Goal: Task Accomplishment & Management: Manage account settings

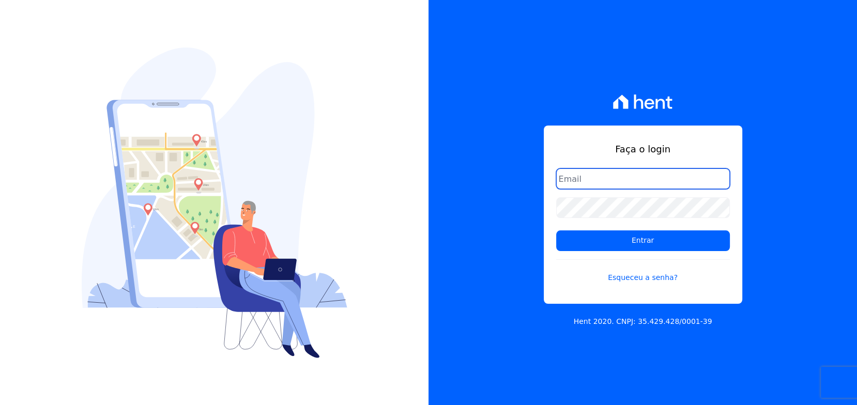
click at [642, 170] on input "email" at bounding box center [643, 179] width 174 height 21
type input "rafael.souza@quattroconstrutora.com.br"
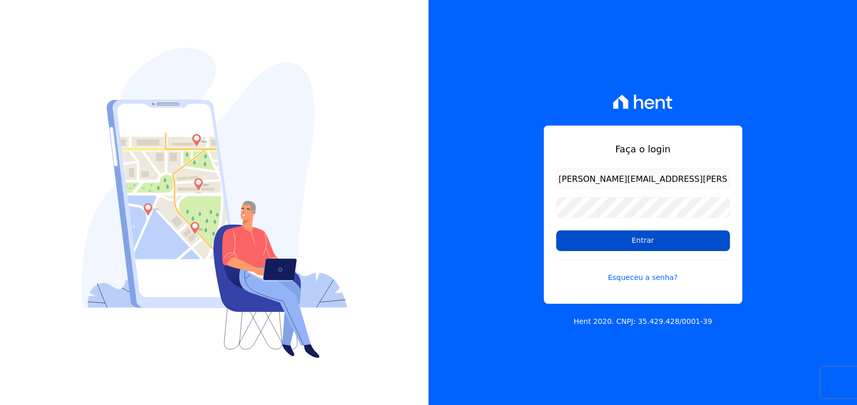
click at [632, 234] on input "Entrar" at bounding box center [643, 241] width 174 height 21
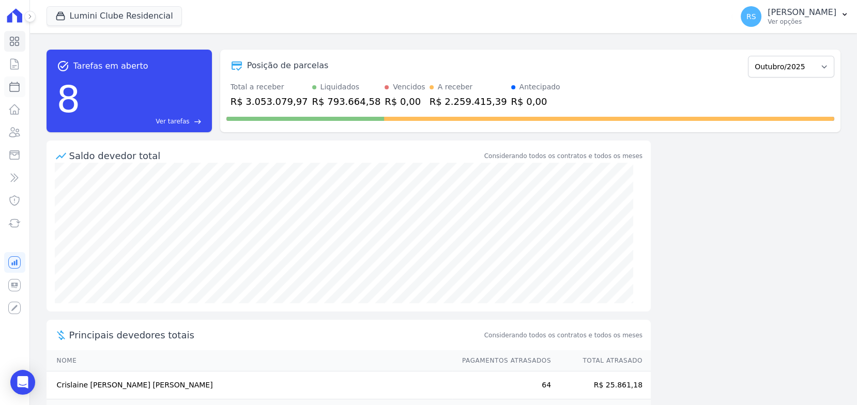
click at [16, 88] on icon at bounding box center [14, 87] width 12 height 12
click at [14, 110] on icon at bounding box center [14, 109] width 12 height 12
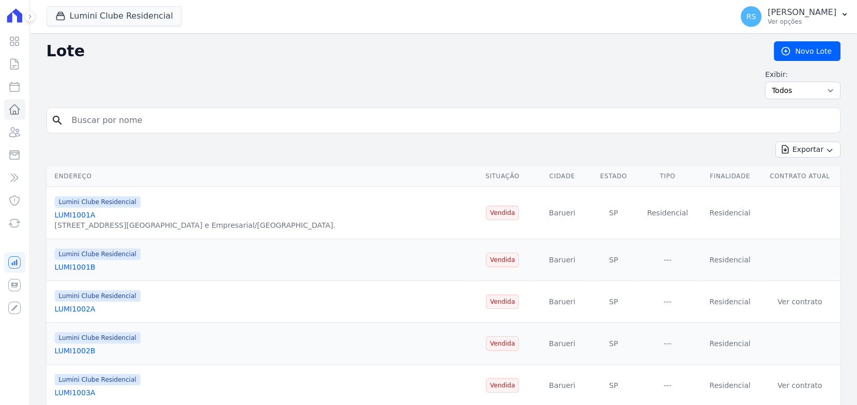
select select
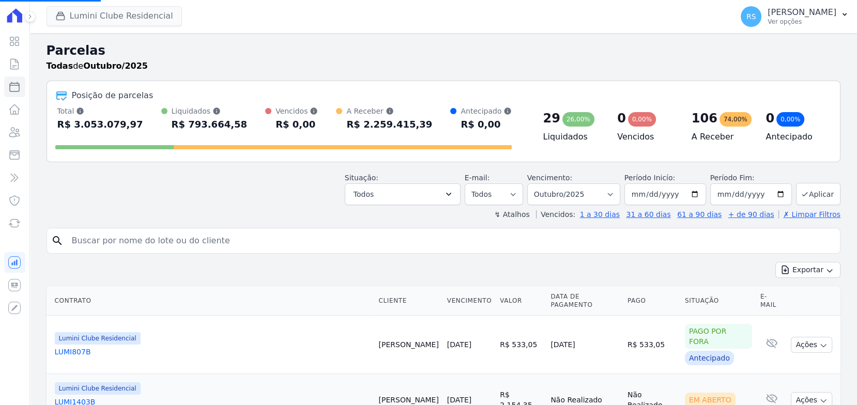
select select
click at [124, 15] on button "Lumini Clube Residencial" at bounding box center [114, 16] width 135 height 20
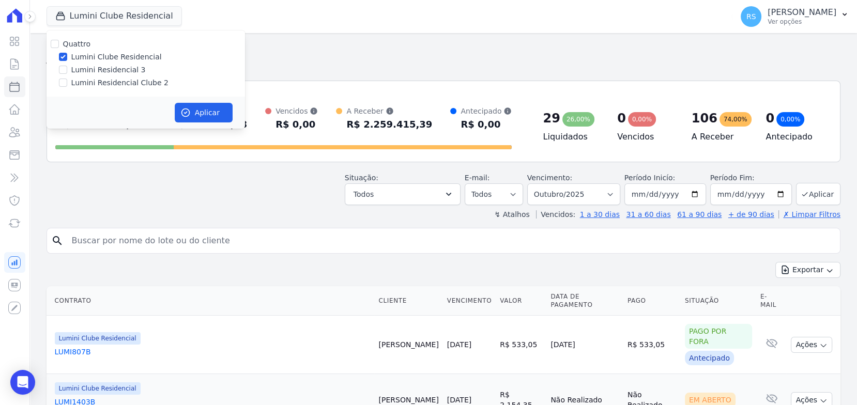
drag, startPoint x: 166, startPoint y: 257, endPoint x: 170, endPoint y: 253, distance: 5.5
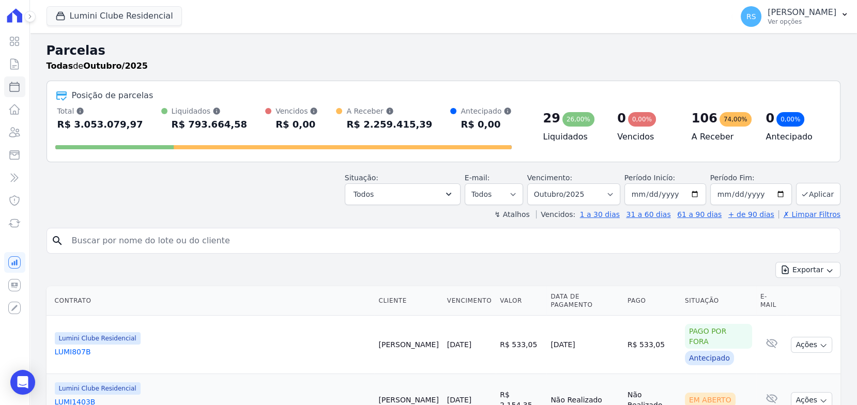
click at [163, 247] on input "search" at bounding box center [451, 241] width 770 height 21
paste input "Guilherme Cavalcanti"
type input "Guilherme Cavalcanti"
click at [775, 262] on button "Exportar" at bounding box center [807, 270] width 65 height 16
click at [397, 246] on input "Guilherme Cavalcanti" at bounding box center [451, 241] width 770 height 21
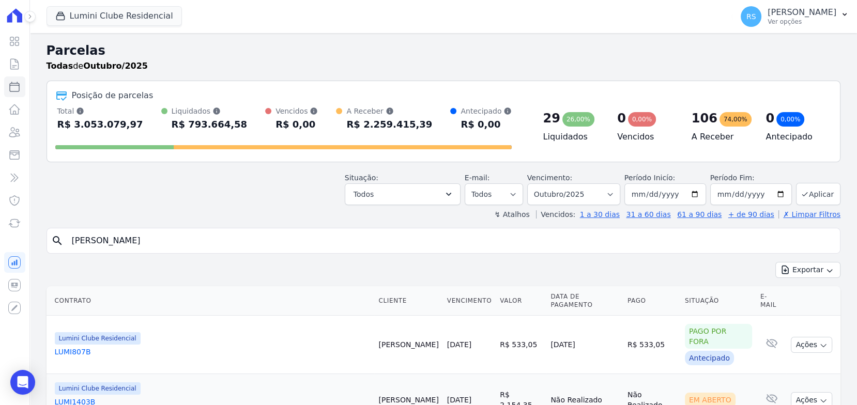
type input "Guilherme Cavalcanti"
select select
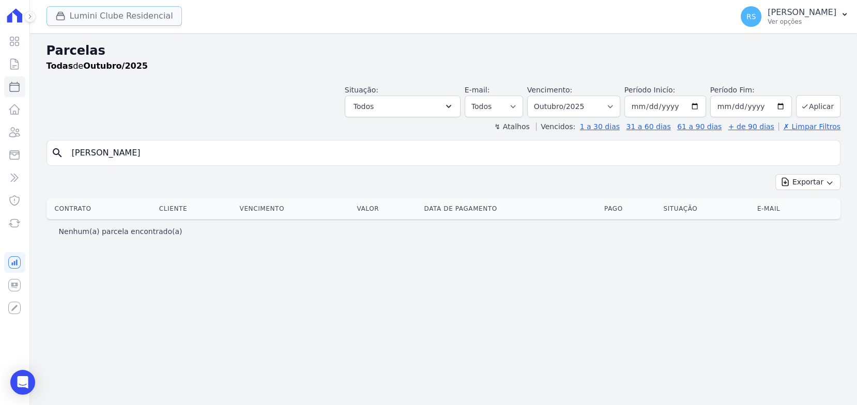
click at [113, 13] on button "Lumini Clube Residencial" at bounding box center [114, 16] width 135 height 20
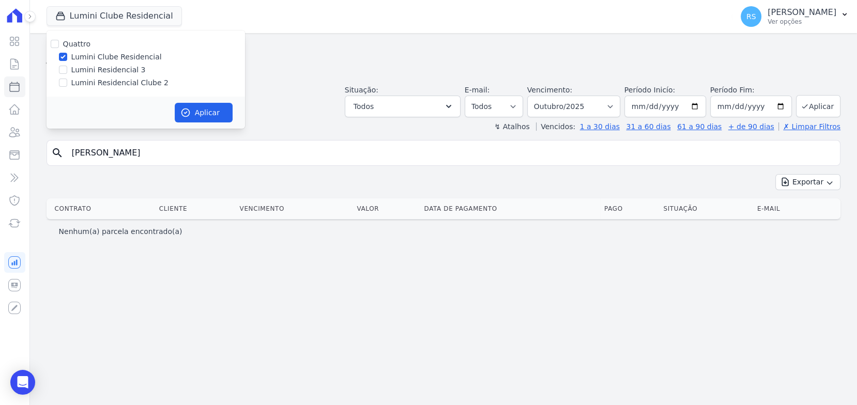
click at [130, 80] on label "Lumini Residencial Clube 2" at bounding box center [119, 83] width 97 height 11
click at [67, 80] on input "Lumini Residencial Clube 2" at bounding box center [63, 83] width 8 height 8
checkbox input "true"
click at [127, 58] on label "Lumini Clube Residencial" at bounding box center [116, 57] width 90 height 11
click at [67, 58] on input "Lumini Clube Residencial" at bounding box center [63, 57] width 8 height 8
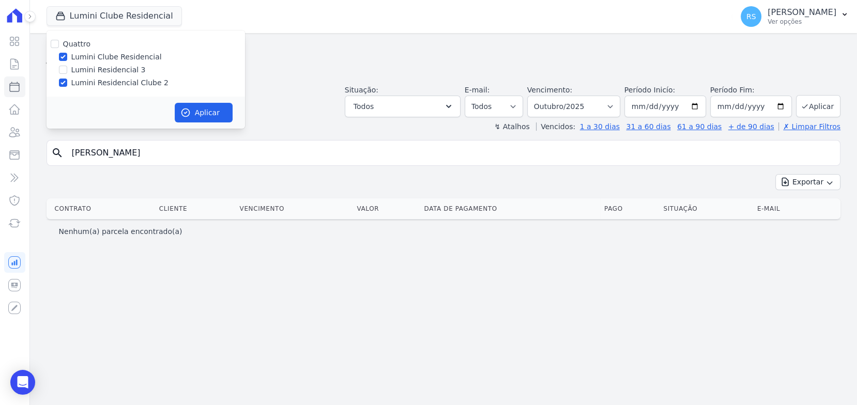
checkbox input "false"
click at [197, 115] on button "Aplicar" at bounding box center [204, 113] width 58 height 20
select select
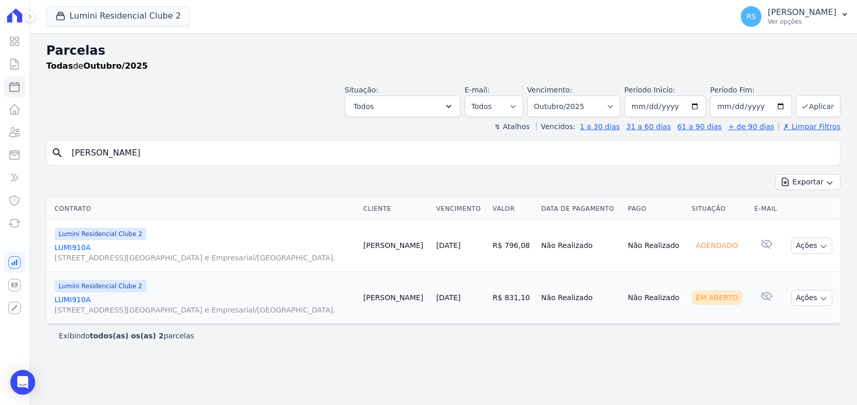
click at [85, 297] on link "LUMI910A Alameda Rio Negro, 503, Sala 207, Alphaville Centro Industrial e Empre…" at bounding box center [205, 305] width 300 height 21
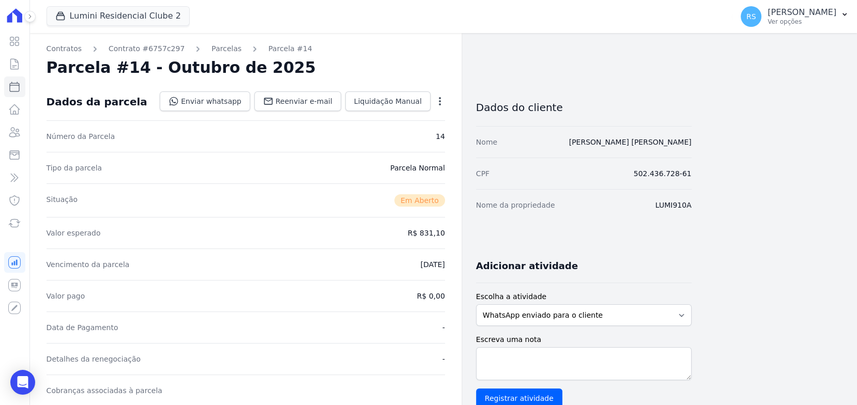
select select
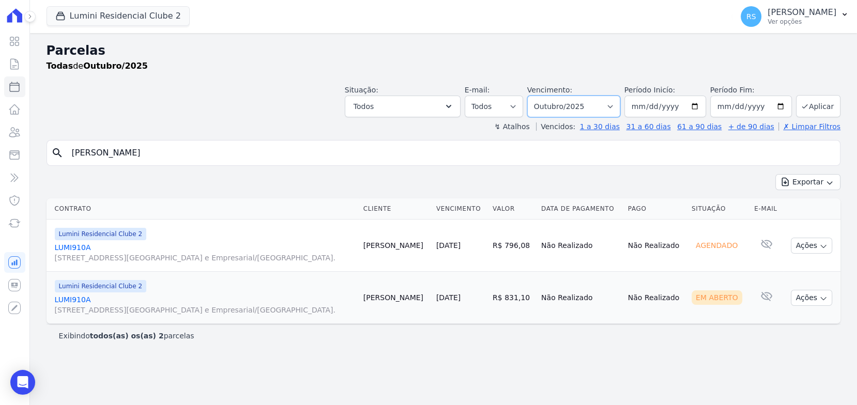
click at [620, 105] on select "Filtrar por período ──────── Todos os meses Março/2024 Abril/2024 Maio/2024 Jun…" at bounding box center [573, 107] width 93 height 22
select select "09/2025"
click at [542, 96] on select "Filtrar por período ──────── Todos os meses Março/2024 Abril/2024 Maio/2024 Jun…" at bounding box center [573, 107] width 93 height 22
select select
click at [80, 300] on link "LUMI910A Alameda Rio Negro, 503, Sala 207, Alphaville Centro Industrial e Empre…" at bounding box center [205, 305] width 300 height 21
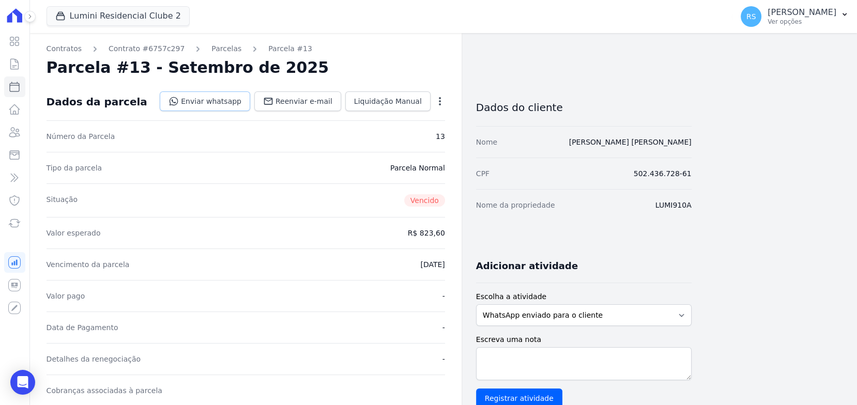
click at [236, 98] on link "Enviar whatsapp" at bounding box center [205, 101] width 90 height 20
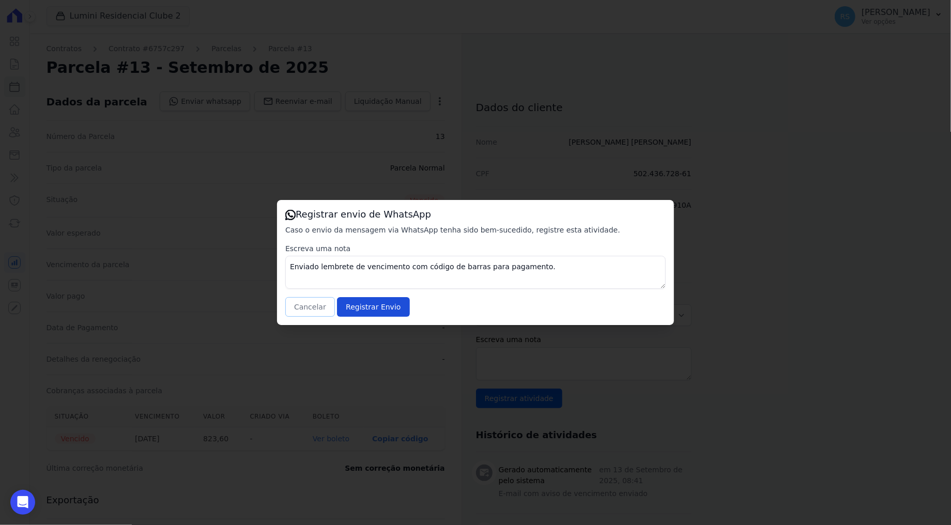
click at [311, 303] on button "Cancelar" at bounding box center [310, 307] width 50 height 20
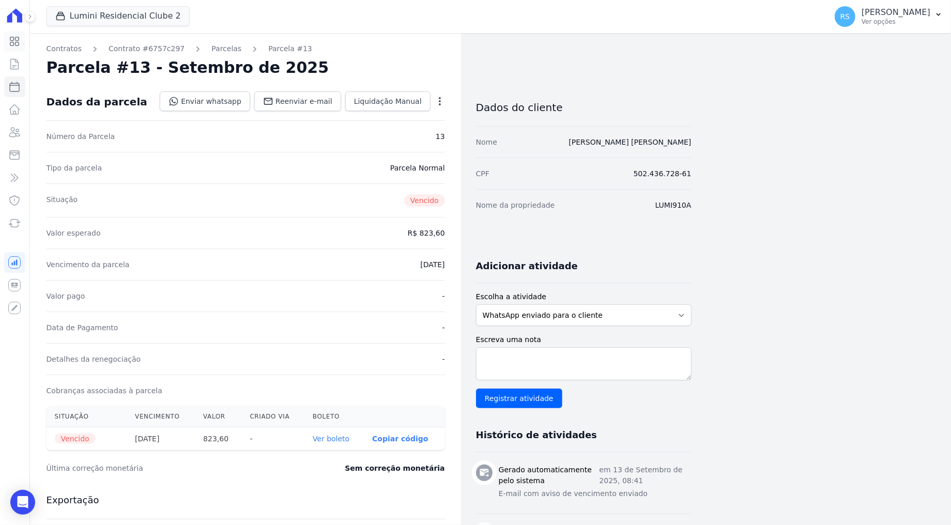
click at [16, 41] on icon at bounding box center [14, 41] width 12 height 12
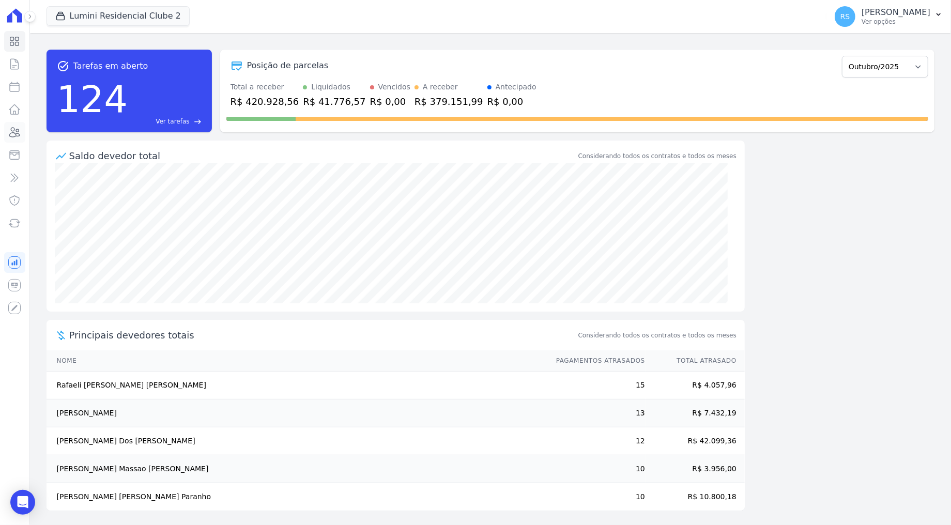
click at [16, 133] on icon at bounding box center [15, 132] width 10 height 9
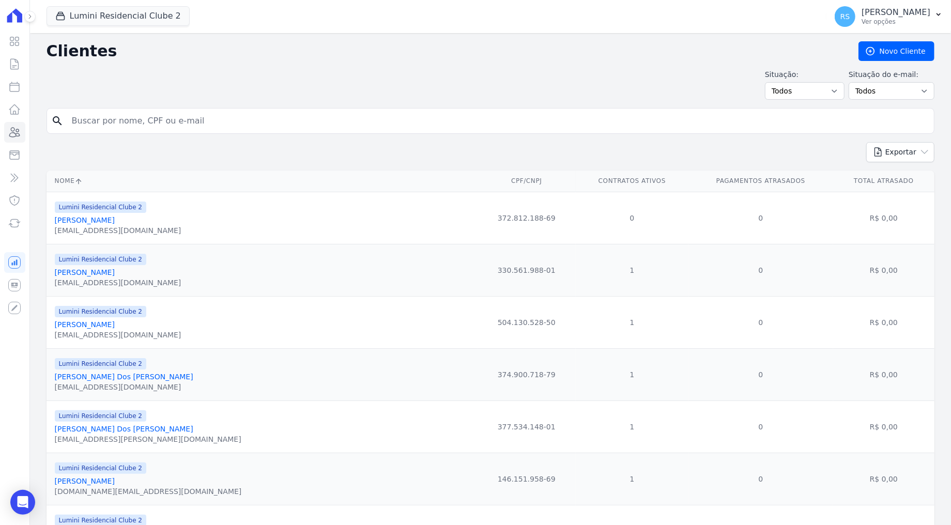
click at [313, 124] on input "search" at bounding box center [498, 121] width 864 height 21
paste input "Lucas dos Santos Reis"
type input "Lucas dos Santos Reis"
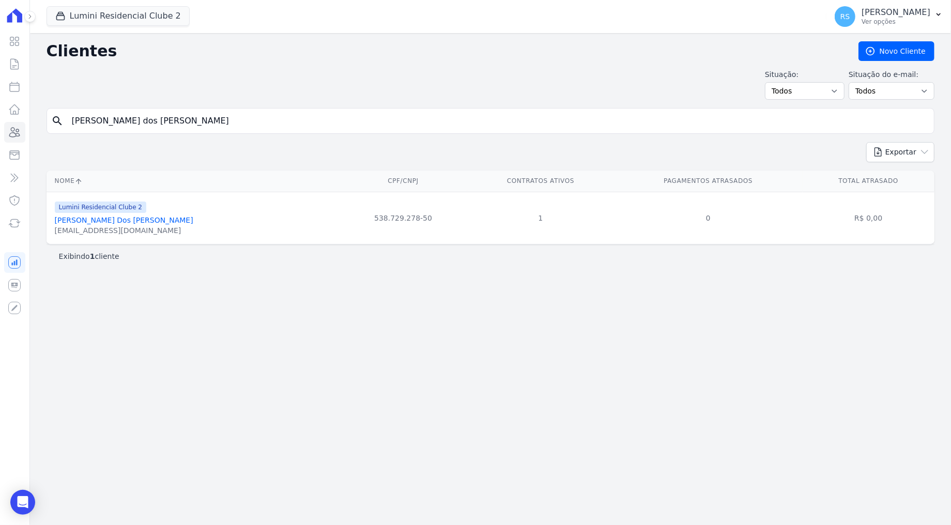
click at [102, 219] on link "Lucas Dos Santos Reis" at bounding box center [124, 220] width 139 height 8
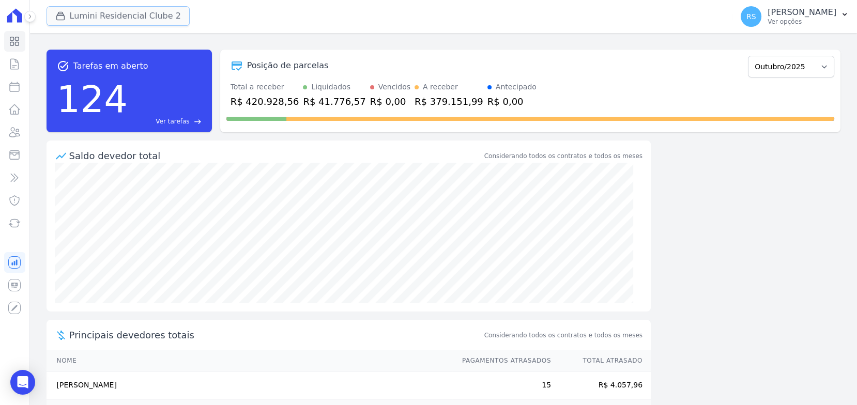
click at [145, 12] on button "Lumini Residencial Clube 2" at bounding box center [118, 16] width 143 height 20
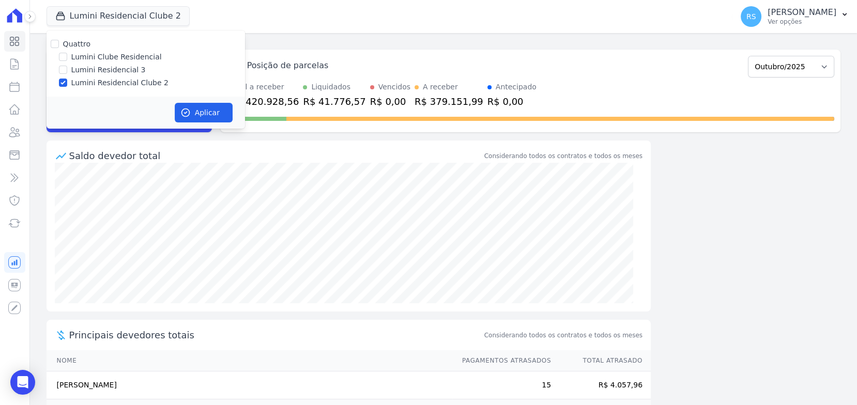
click at [127, 58] on label "Lumini Clube Residencial" at bounding box center [116, 57] width 90 height 11
click at [67, 58] on input "Lumini Clube Residencial" at bounding box center [63, 57] width 8 height 8
checkbox input "true"
click at [117, 80] on label "Lumini Residencial Clube 2" at bounding box center [119, 83] width 97 height 11
click at [67, 80] on input "Lumini Residencial Clube 2" at bounding box center [63, 83] width 8 height 8
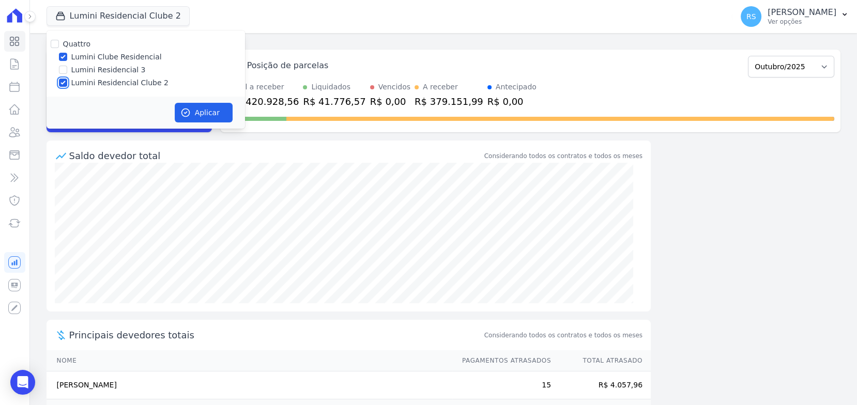
checkbox input "false"
click at [187, 108] on icon "button" at bounding box center [185, 113] width 10 height 10
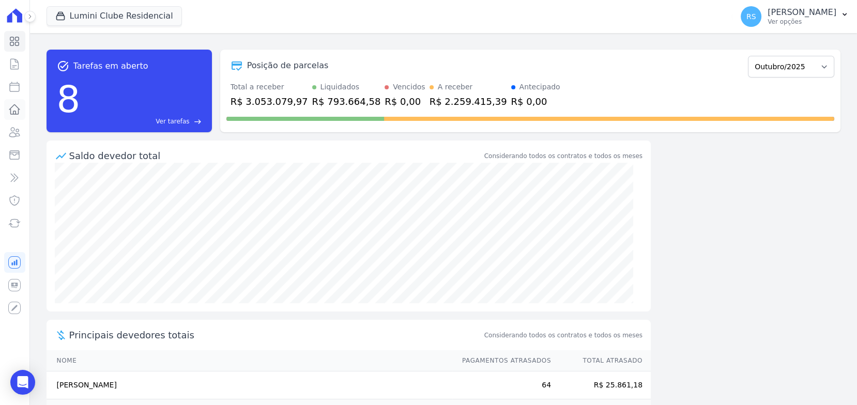
click at [10, 115] on icon at bounding box center [14, 109] width 12 height 12
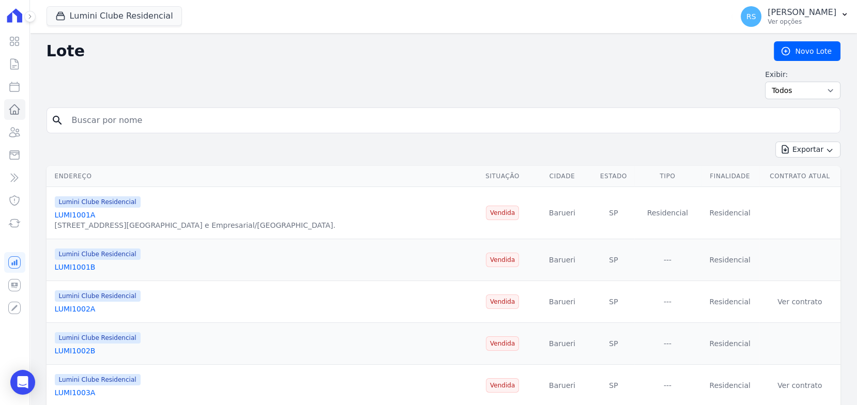
click at [249, 127] on input "search" at bounding box center [451, 120] width 770 height 21
paste input "MATHEUS DE OLIVEIRA GOMES"
type input "MATHEUS DE OLIVEIRA GOMES"
drag, startPoint x: 299, startPoint y: 75, endPoint x: 394, endPoint y: 58, distance: 96.0
click at [299, 74] on div "Exibir: Todos Disponíveis Vendidas Reservadas Indisponíveis" at bounding box center [444, 84] width 794 height 30
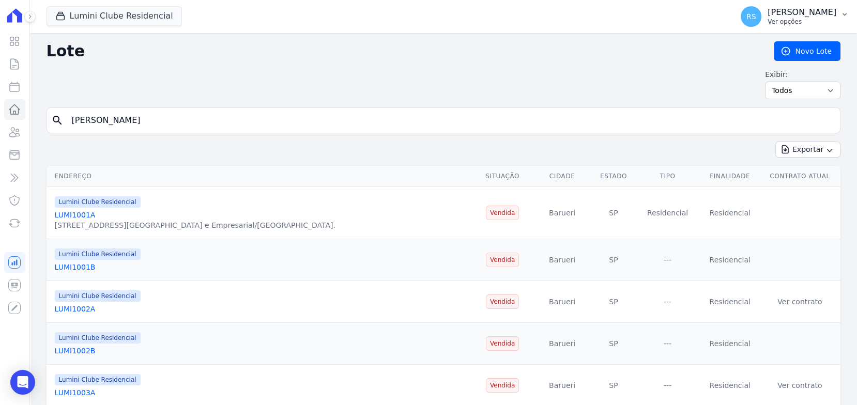
click at [806, 19] on p "Ver opções" at bounding box center [802, 22] width 69 height 8
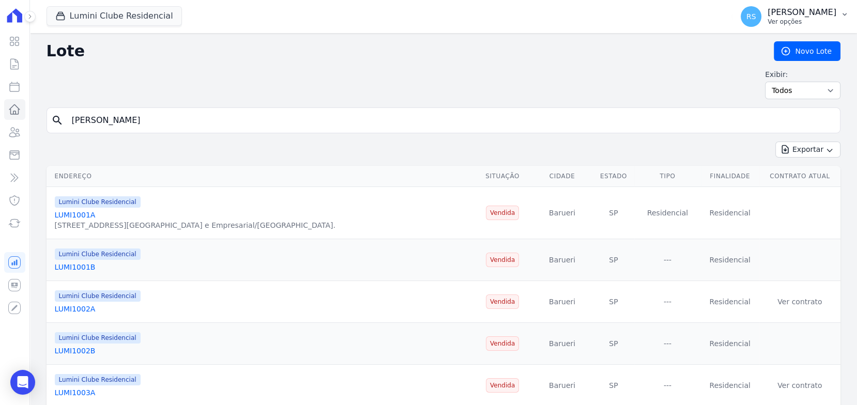
click at [794, 18] on p "Ver opções" at bounding box center [802, 22] width 69 height 8
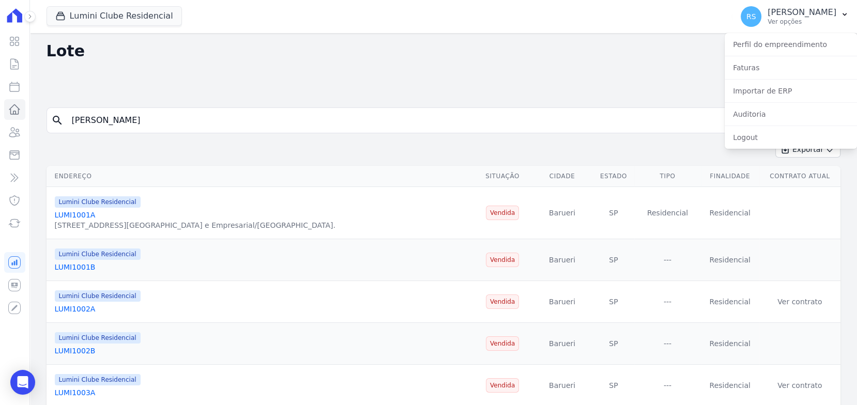
click at [531, 69] on div "Exibir: Todos Disponíveis Vendidas Reservadas Indisponíveis" at bounding box center [444, 84] width 794 height 30
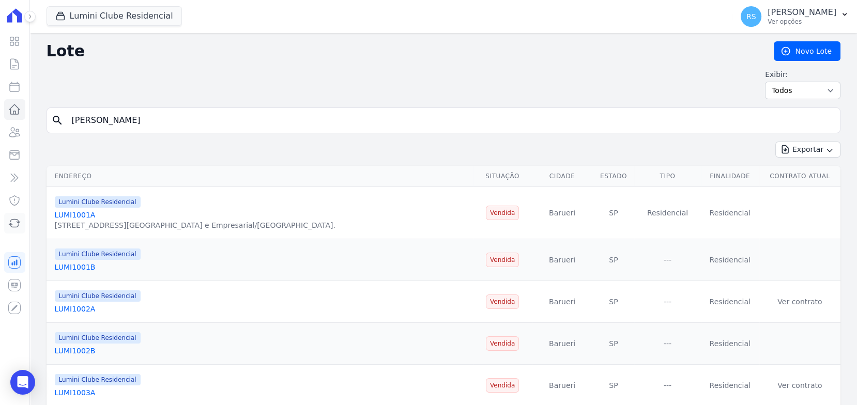
click at [16, 218] on icon at bounding box center [14, 223] width 12 height 12
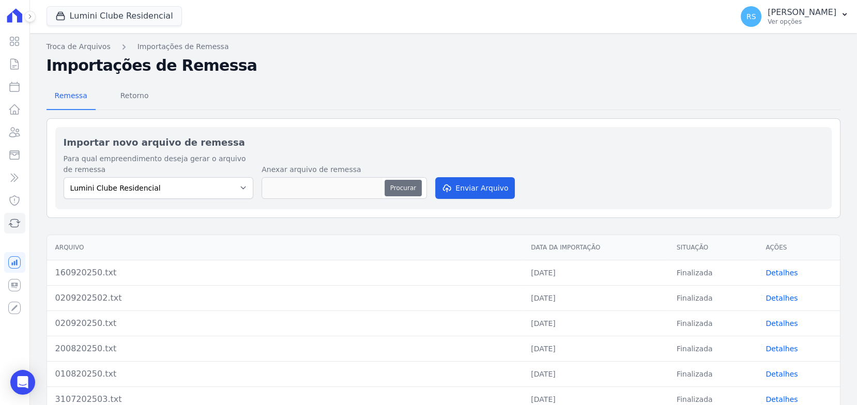
click at [398, 191] on button "Procurar" at bounding box center [403, 188] width 37 height 17
type input "011020250.txt"
click at [482, 189] on button "Enviar Arquivo" at bounding box center [475, 188] width 80 height 22
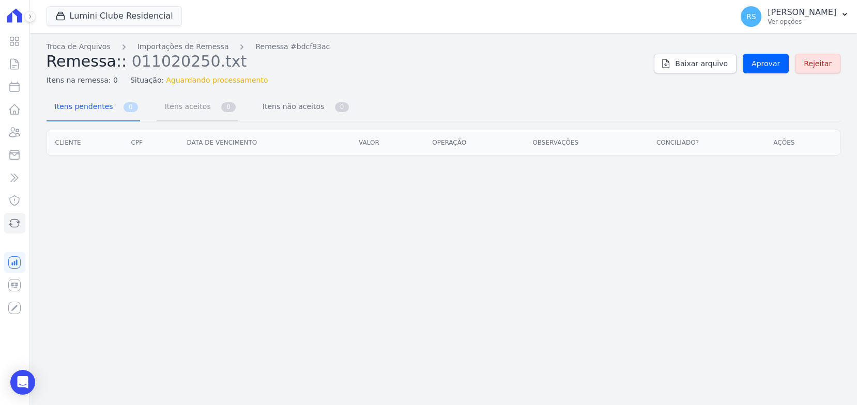
click at [189, 109] on span "Itens aceitos" at bounding box center [186, 106] width 54 height 21
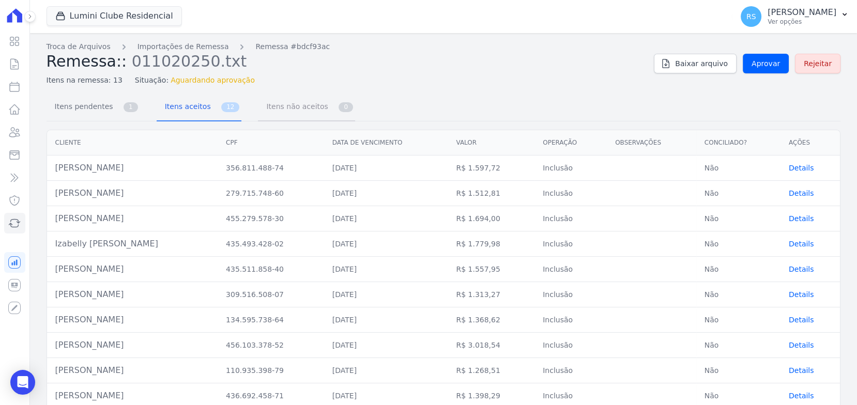
drag, startPoint x: 303, startPoint y: 116, endPoint x: 244, endPoint y: 113, distance: 59.5
click at [302, 115] on span "Itens não aceitos" at bounding box center [295, 106] width 70 height 21
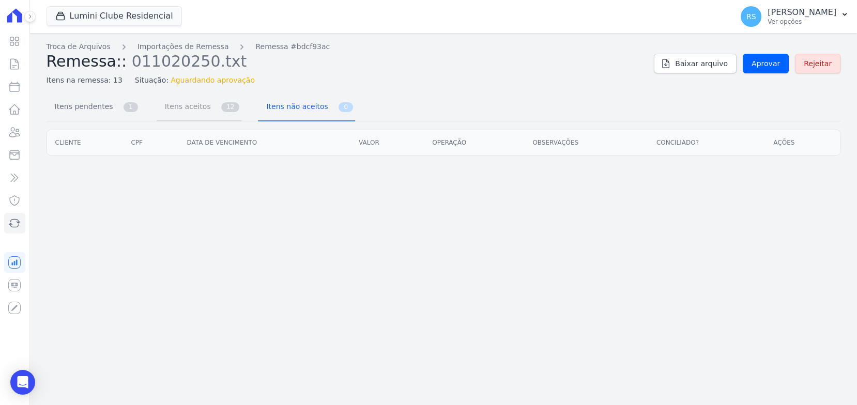
click at [203, 111] on link "Itens aceitos 12" at bounding box center [199, 107] width 85 height 27
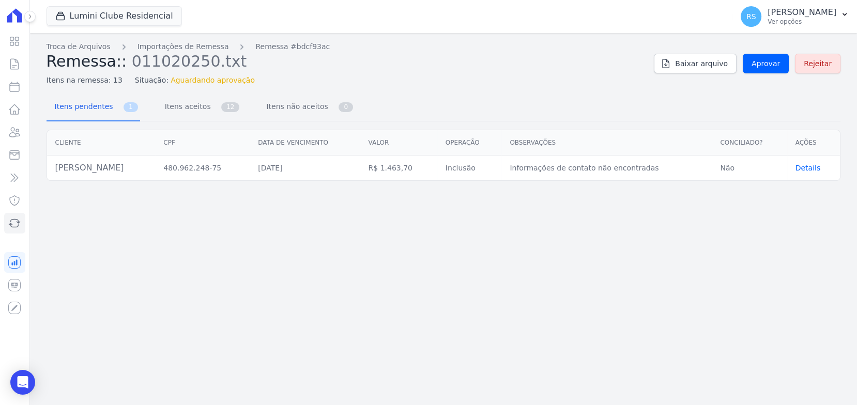
click at [804, 167] on span "Details" at bounding box center [808, 168] width 25 height 8
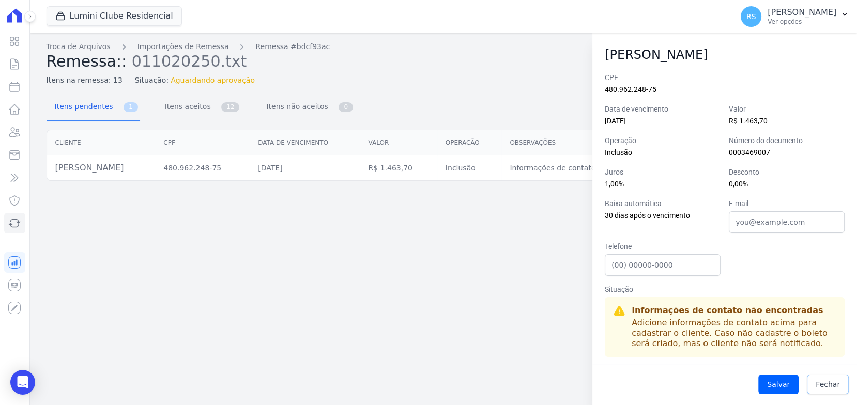
click at [821, 384] on span "Fechar" at bounding box center [828, 384] width 24 height 10
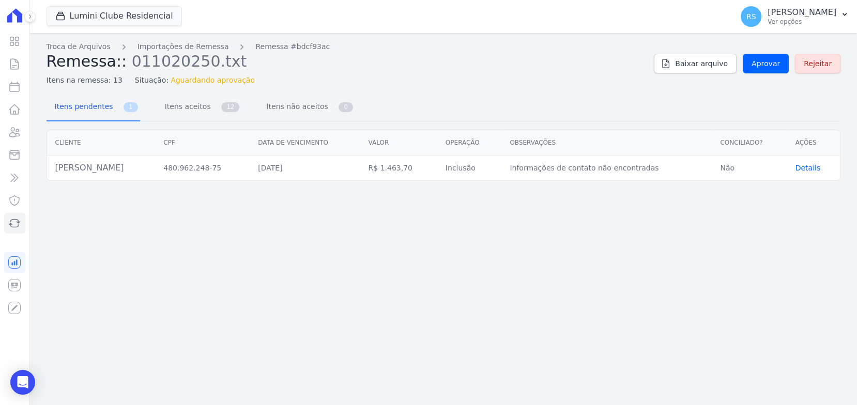
click at [333, 270] on div "Troca de Arquivos Importações de Remessa Remessa #bdcf93ac Remessa:: 011020250.…" at bounding box center [443, 219] width 827 height 372
click at [288, 190] on div "Troca de Arquivos Importações de Remessa Remessa #bdcf93ac Remessa:: 011020250.…" at bounding box center [443, 219] width 827 height 372
click at [405, 82] on div "Itens na remessa: 13 Situação: Aguardando aprovação" at bounding box center [347, 78] width 600 height 15
click at [834, 20] on p "Ver opções" at bounding box center [802, 22] width 69 height 8
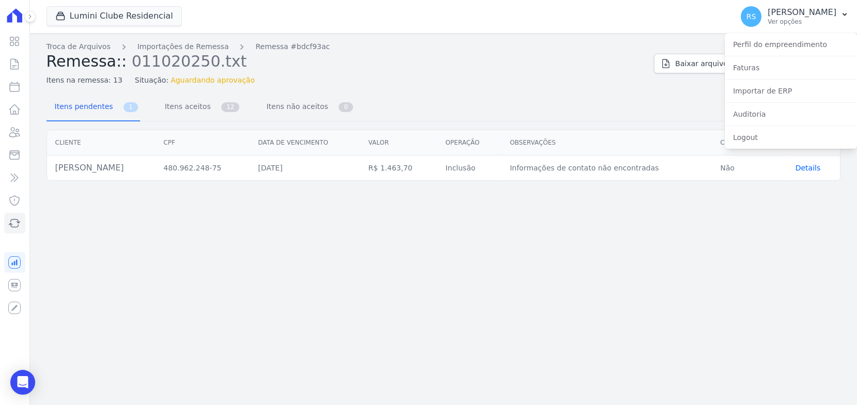
click at [595, 57] on h2 "Remessa:: 011020250.txt" at bounding box center [347, 61] width 600 height 19
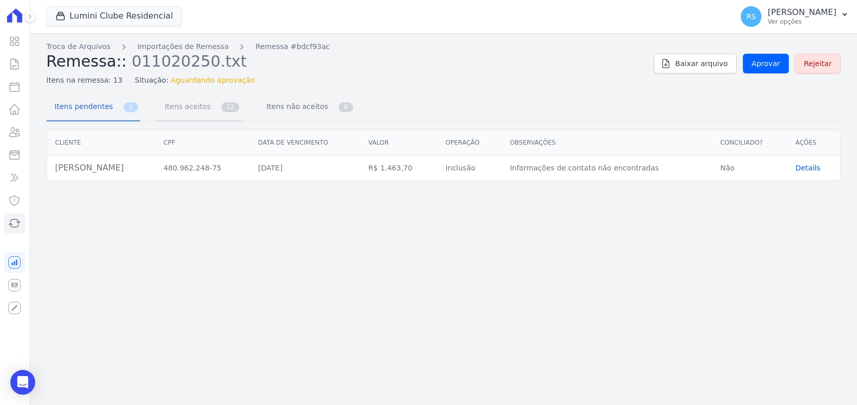
click at [221, 105] on span "12" at bounding box center [230, 107] width 18 height 10
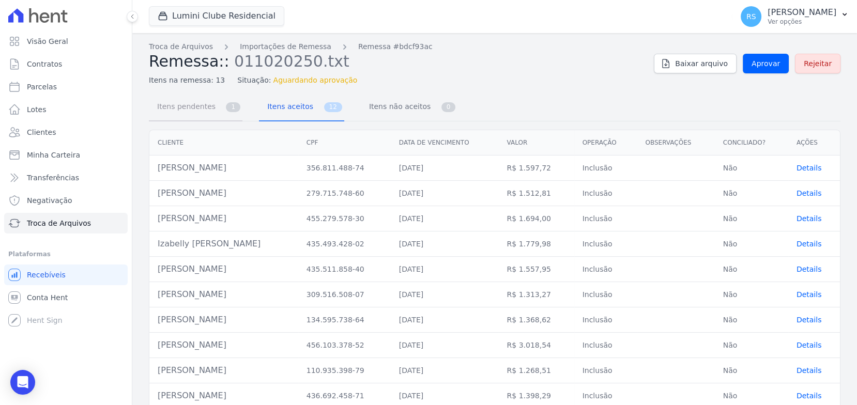
click at [205, 106] on span "Itens pendentes" at bounding box center [184, 106] width 67 height 21
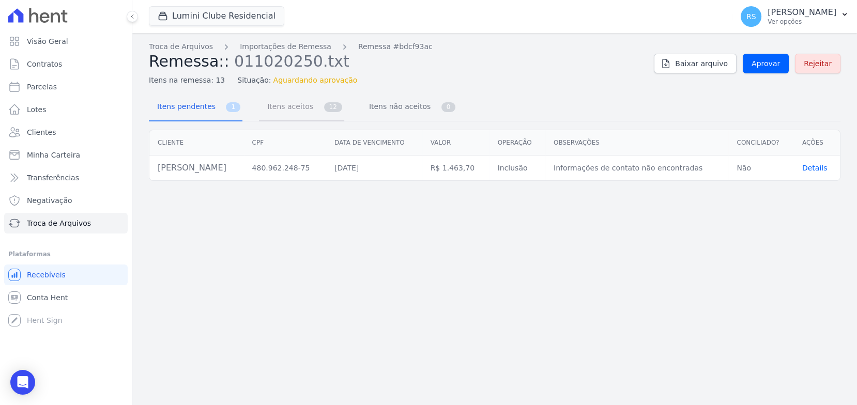
click at [292, 110] on span "Itens aceitos" at bounding box center [288, 106] width 54 height 21
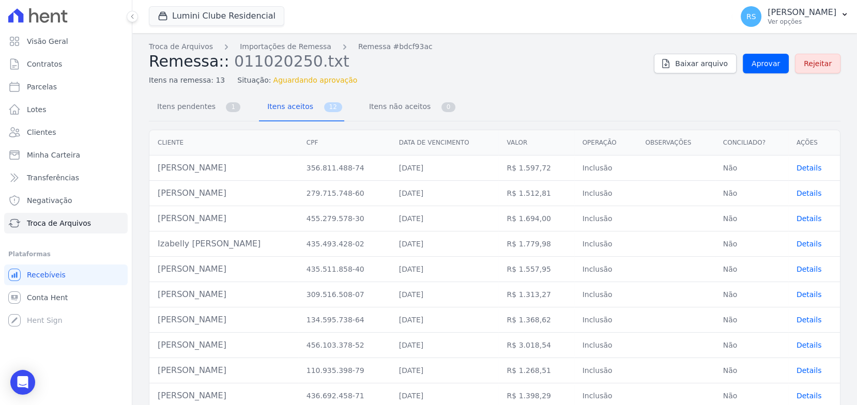
click at [582, 95] on div "Itens pendentes 1 Itens aceitos 12 Itens não aceitos 0" at bounding box center [495, 107] width 692 height 27
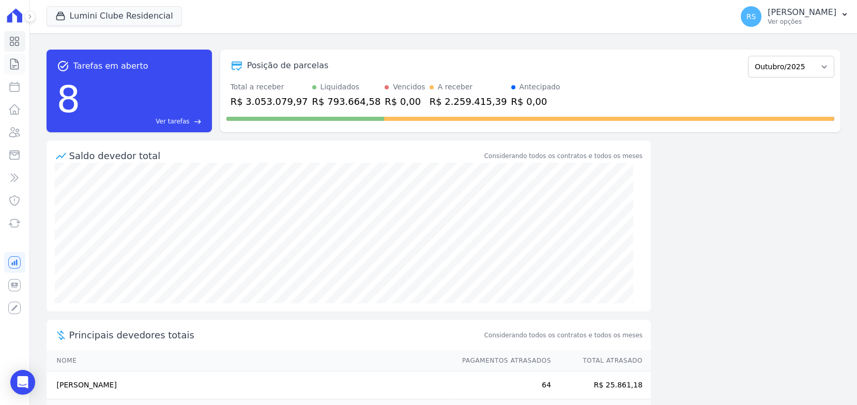
click at [14, 65] on icon at bounding box center [15, 64] width 8 height 10
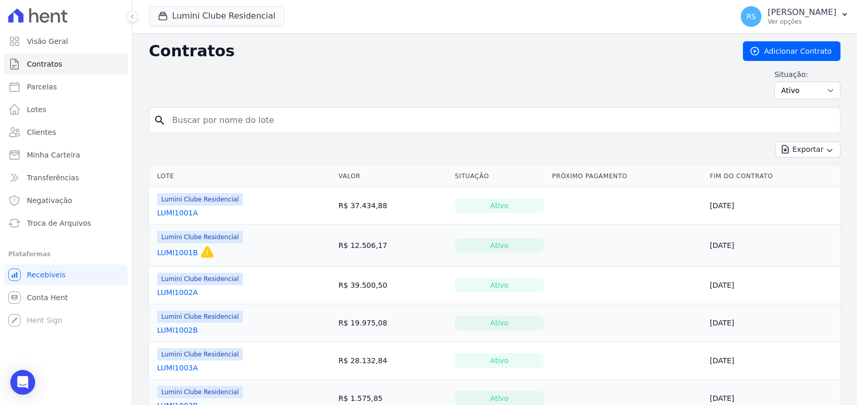
click at [280, 121] on input "search" at bounding box center [501, 120] width 670 height 21
type input "811a"
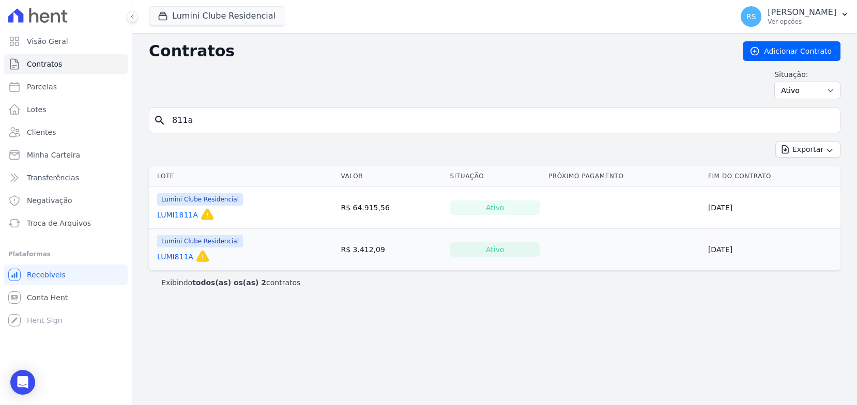
click at [177, 257] on link "LUMI811A" at bounding box center [175, 257] width 36 height 10
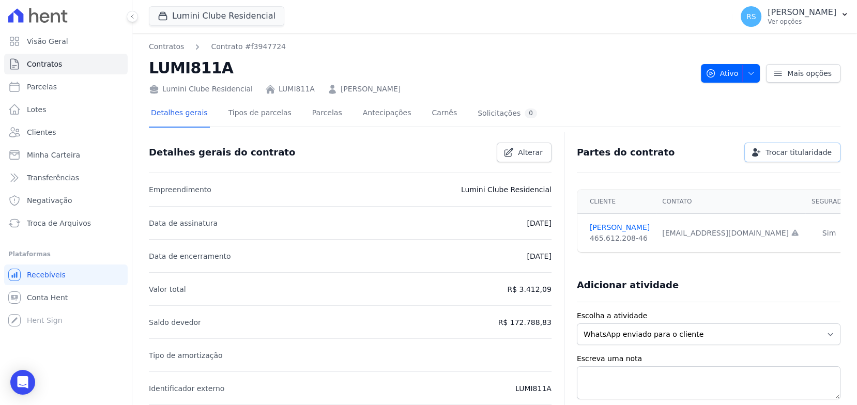
click at [784, 158] on link "Trocar titularidade" at bounding box center [792, 153] width 96 height 20
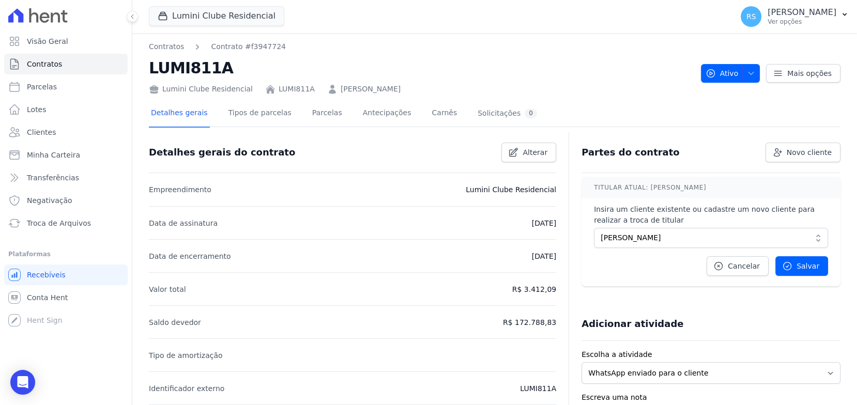
click at [723, 124] on div "Detalhes gerais Tipos de parcelas [GEOGRAPHIC_DATA] Antecipações Carnês Solicit…" at bounding box center [495, 114] width 692 height 26
click at [679, 235] on span "[PERSON_NAME]" at bounding box center [704, 238] width 206 height 11
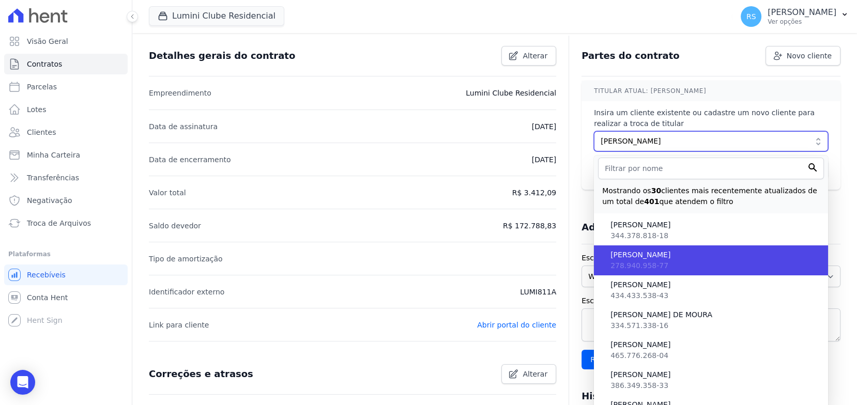
scroll to position [114, 0]
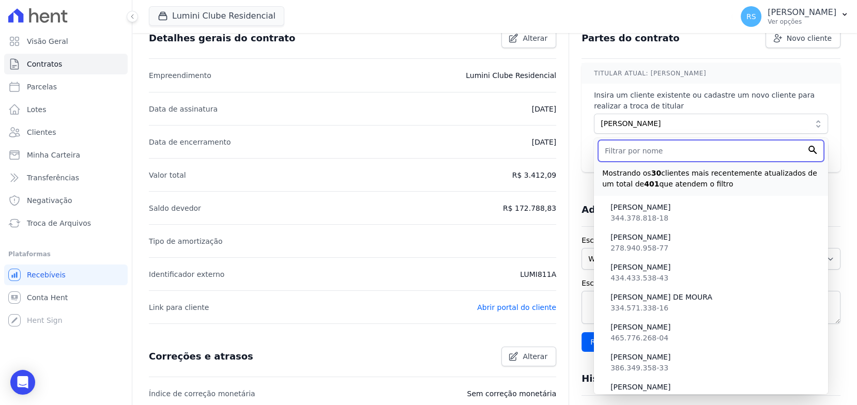
click at [626, 150] on input "text" at bounding box center [711, 151] width 226 height 22
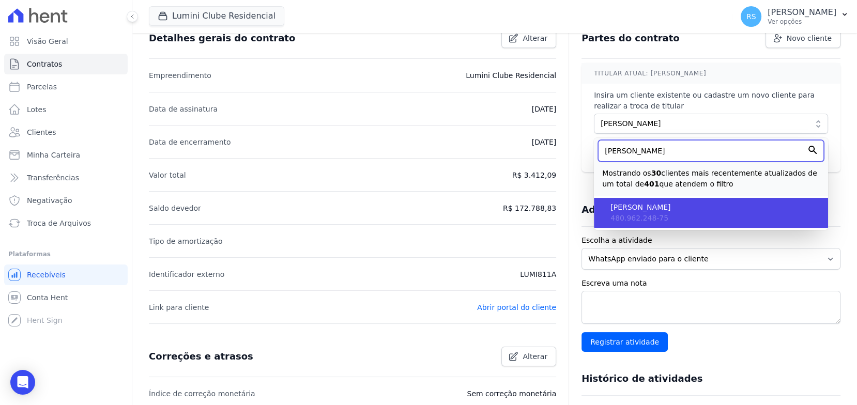
type input "nicolas"
click at [657, 217] on li "NICOLAS RAMOS ROCHA 480.962.248-75" at bounding box center [711, 213] width 234 height 30
type input "5d7655d8-872f-48a2-a0de-1382ade6cbed"
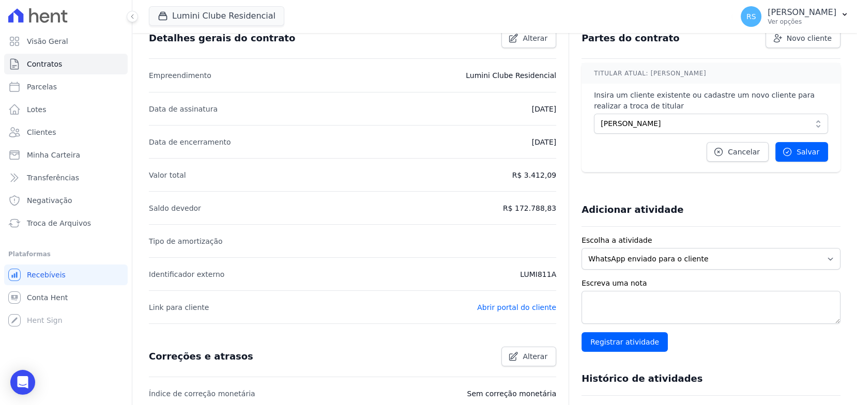
scroll to position [0, 0]
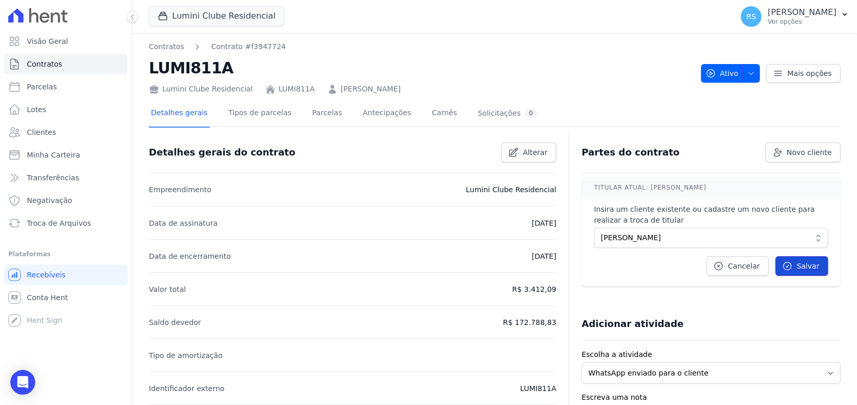
click at [805, 265] on span "Salvar" at bounding box center [808, 266] width 23 height 10
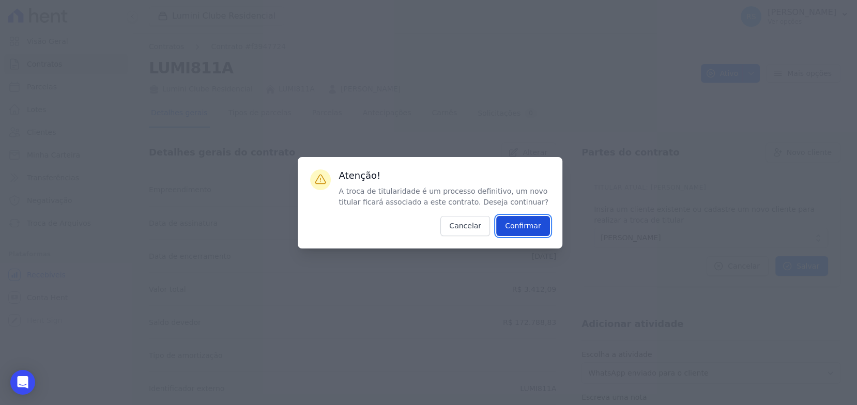
click at [529, 228] on input "Confirmar" at bounding box center [523, 226] width 54 height 20
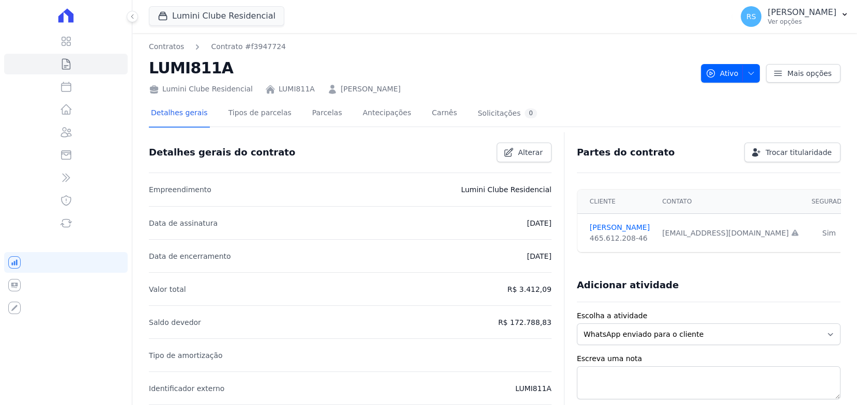
click at [195, 67] on h2 "LUMI811A" at bounding box center [421, 67] width 544 height 23
click at [263, 117] on link "Tipos de parcelas" at bounding box center [259, 113] width 67 height 27
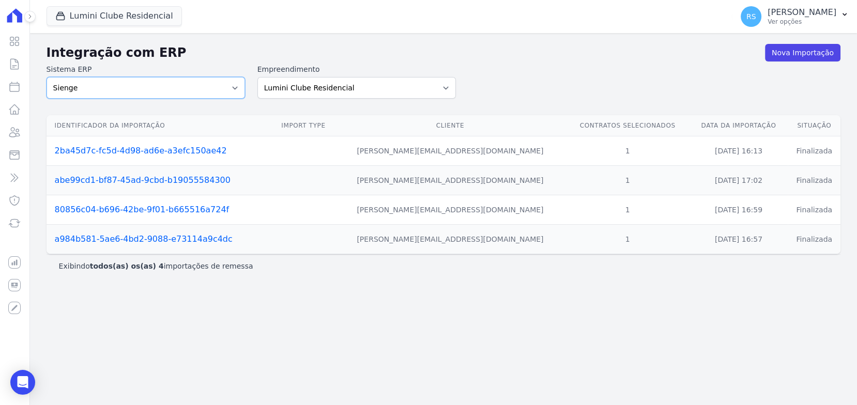
click at [213, 84] on select "Sienge" at bounding box center [146, 88] width 199 height 22
drag, startPoint x: 720, startPoint y: 93, endPoint x: 772, endPoint y: 69, distance: 57.8
click at [720, 93] on div "Sistema ERP Sienge Empreendimento Lumini Clube Residencial Lumini Residencial 3…" at bounding box center [444, 81] width 794 height 35
click at [788, 54] on link "Nova Importação" at bounding box center [802, 53] width 75 height 18
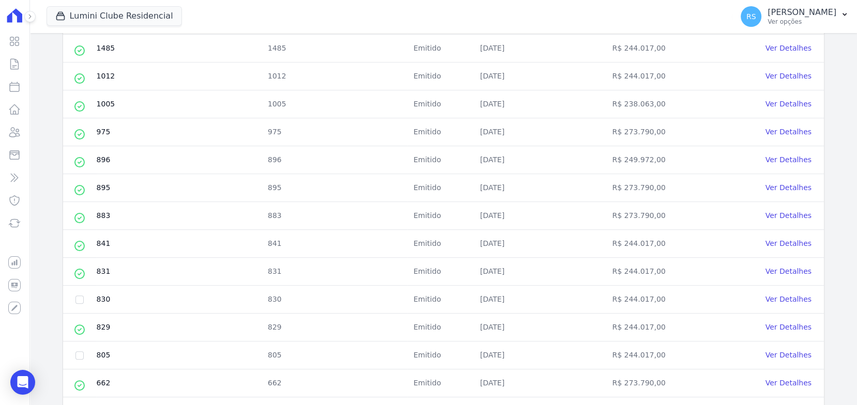
scroll to position [430, 0]
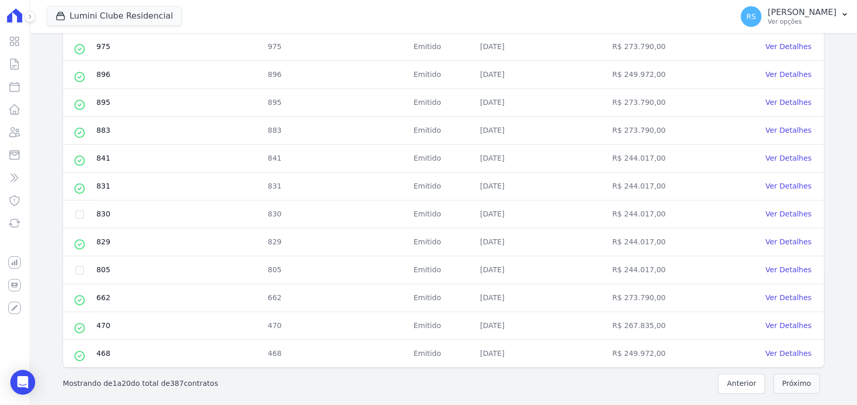
click at [773, 381] on button "Próximo" at bounding box center [796, 384] width 47 height 20
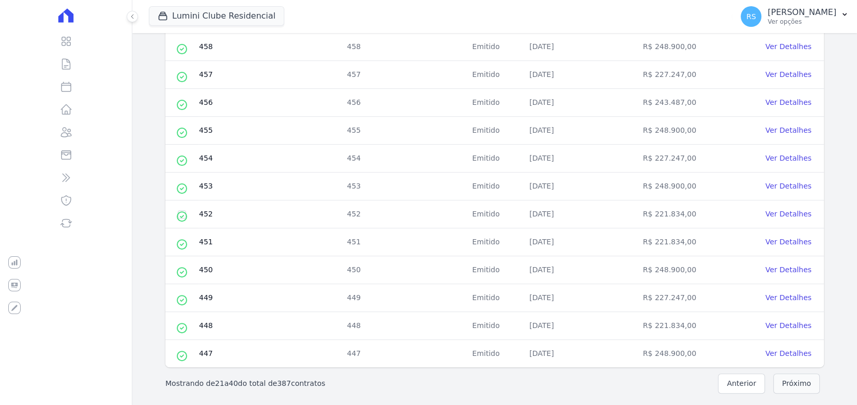
click at [782, 385] on button "Próximo" at bounding box center [796, 384] width 47 height 20
click at [795, 387] on button "Próximo" at bounding box center [796, 384] width 47 height 20
click at [794, 385] on button "Próximo" at bounding box center [796, 384] width 47 height 20
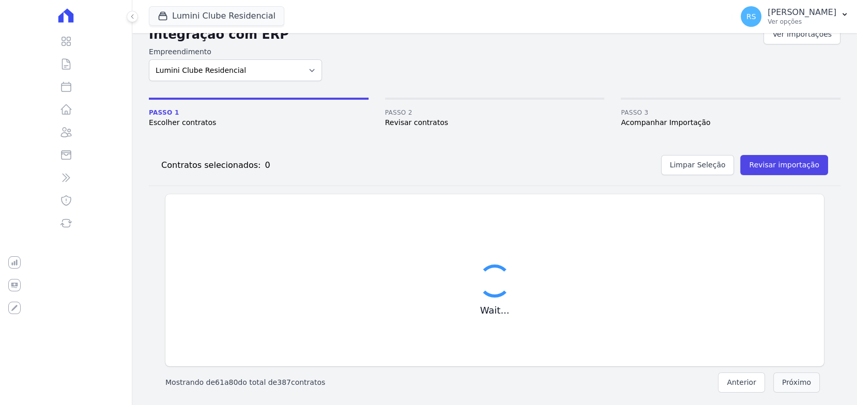
click at [794, 385] on button "Próximo" at bounding box center [796, 383] width 47 height 20
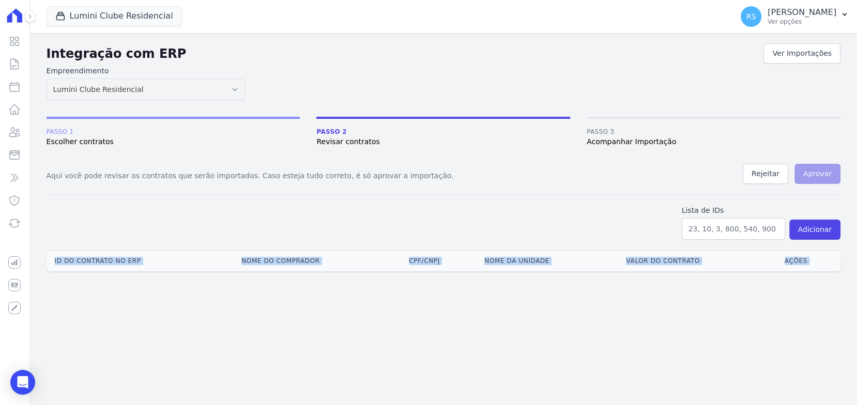
click at [789, 380] on div "Integração com ERP Ver Importações Empreendimento Lumini Clube Residencial Lumi…" at bounding box center [443, 219] width 827 height 372
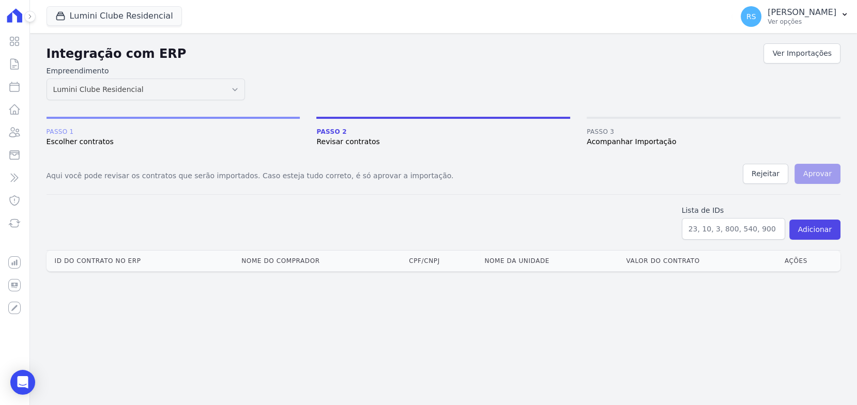
click at [630, 186] on div "Aqui você pode revisar os contratos que serão importados. Caso esteja tudo corr…" at bounding box center [444, 179] width 794 height 31
click at [723, 231] on input "text" at bounding box center [733, 229] width 103 height 22
type input "15"
click at [814, 224] on button "Adicionar" at bounding box center [814, 230] width 51 height 20
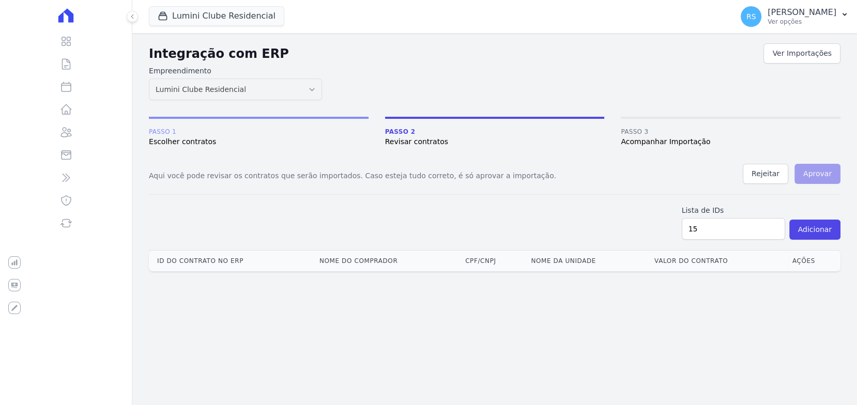
click at [193, 142] on span "Escolher contratos" at bounding box center [259, 141] width 220 height 11
click at [135, 15] on icon at bounding box center [132, 16] width 6 height 6
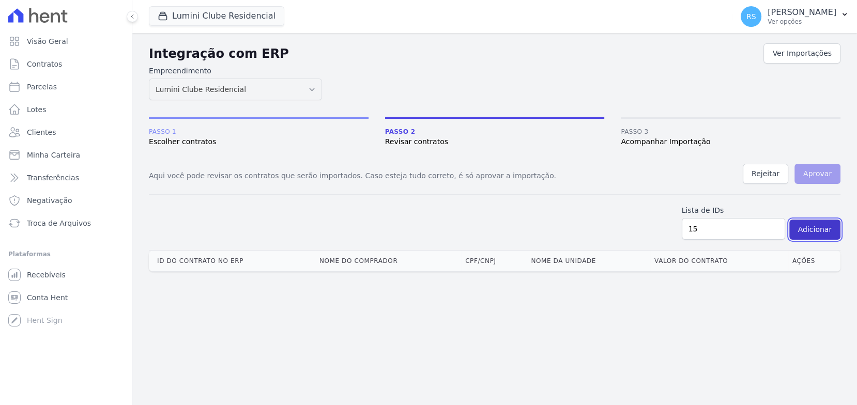
click at [804, 234] on button "Adicionar" at bounding box center [814, 230] width 51 height 20
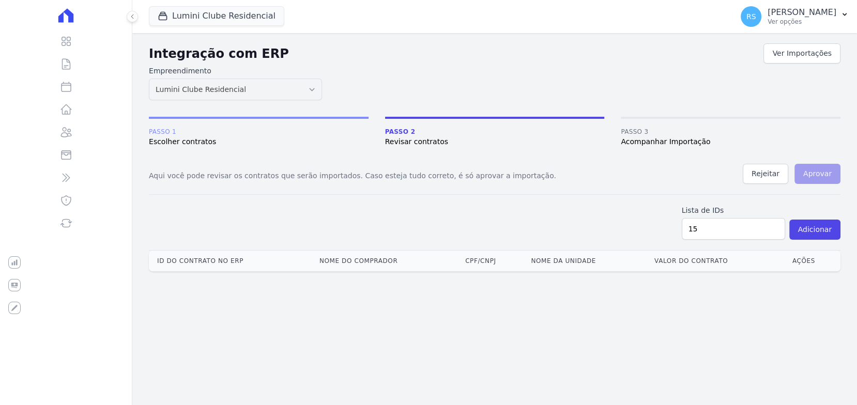
click at [332, 173] on p "Aqui você pode revisar os contratos que serão importados. Caso esteja tudo corr…" at bounding box center [352, 176] width 407 height 11
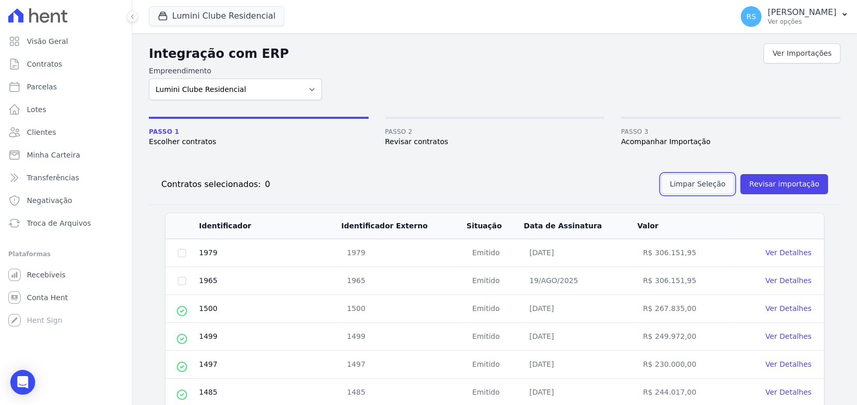
click at [689, 185] on button "Limpar Seleção" at bounding box center [697, 184] width 73 height 20
click at [538, 171] on div "Contratos selecionados: 0 Limpar Seleção Revisar importação" at bounding box center [490, 182] width 675 height 24
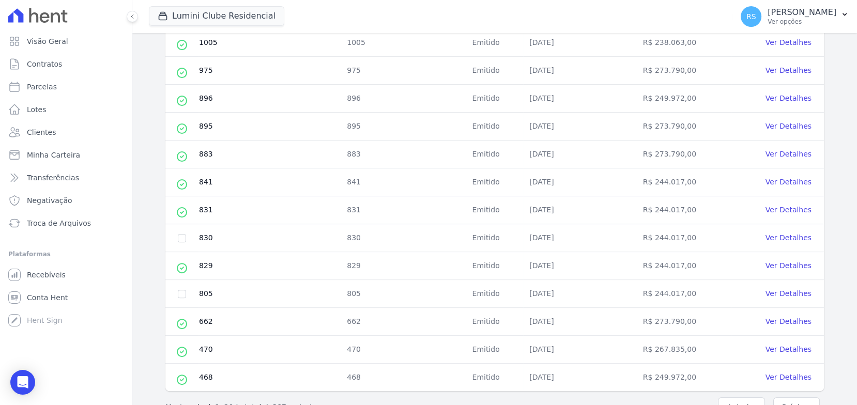
scroll to position [430, 0]
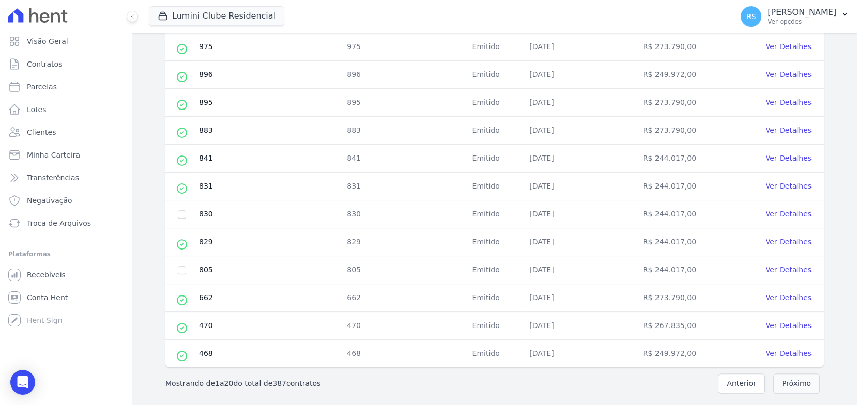
click at [781, 383] on button "Próximo" at bounding box center [796, 384] width 47 height 20
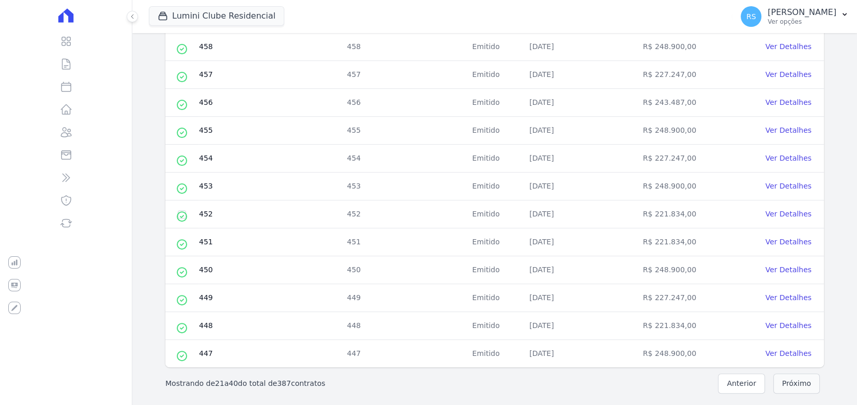
click at [801, 383] on button "Próximo" at bounding box center [796, 384] width 47 height 20
click at [794, 383] on button "Próximo" at bounding box center [796, 384] width 47 height 20
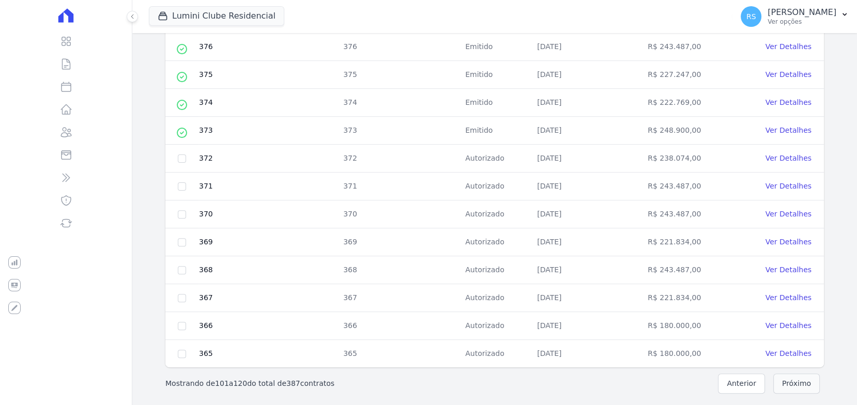
click at [794, 383] on button "Próximo" at bounding box center [796, 384] width 47 height 20
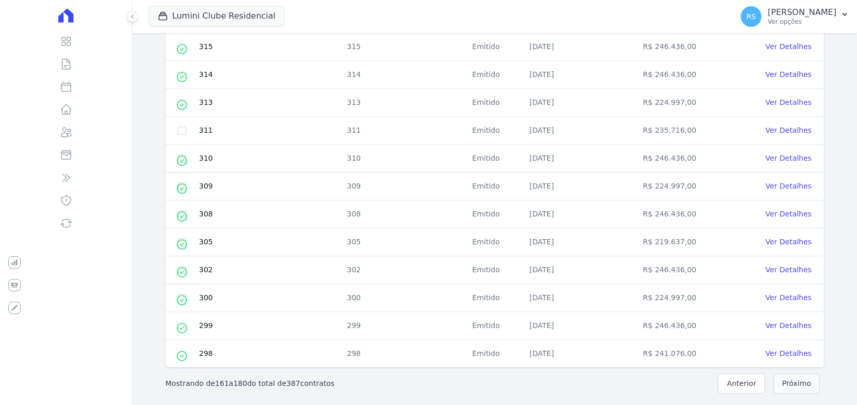
click at [794, 383] on button "Próximo" at bounding box center [796, 384] width 47 height 20
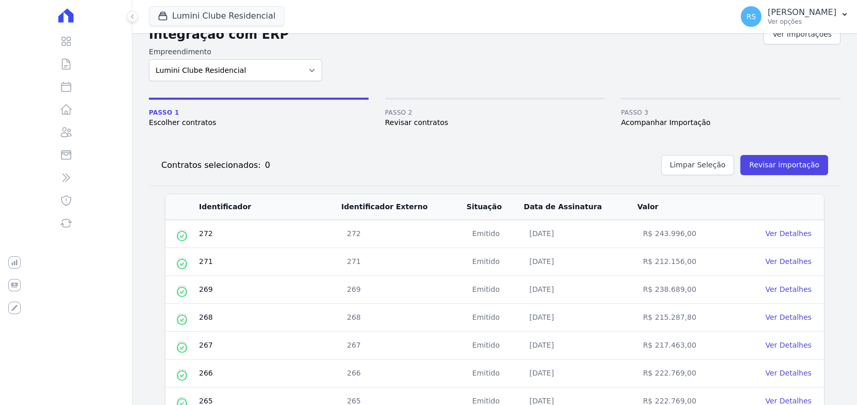
scroll to position [430, 0]
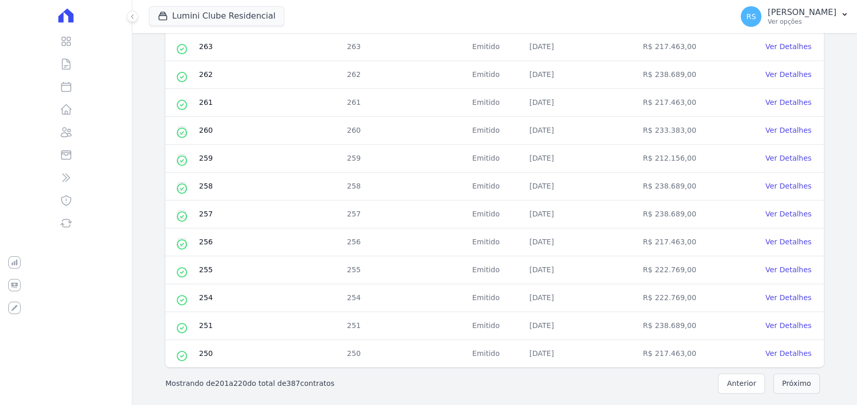
click at [794, 383] on button "Próximo" at bounding box center [796, 384] width 47 height 20
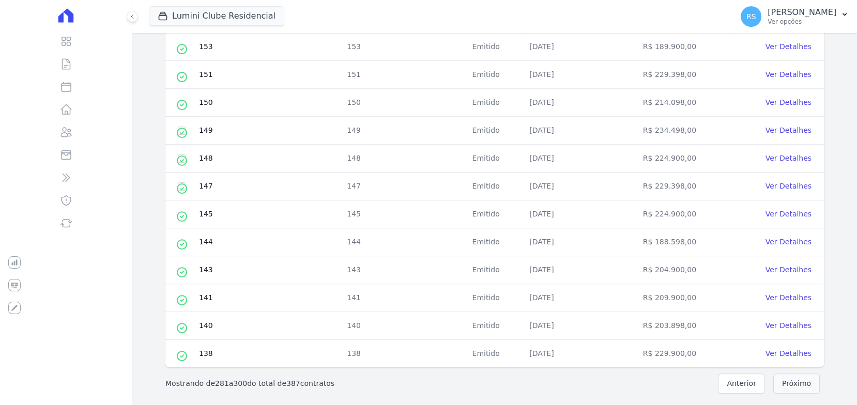
click at [794, 383] on button "Próximo" at bounding box center [796, 384] width 47 height 20
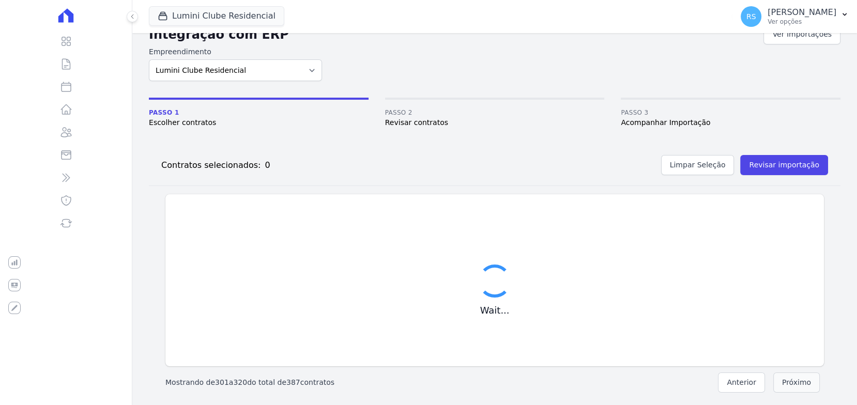
scroll to position [430, 0]
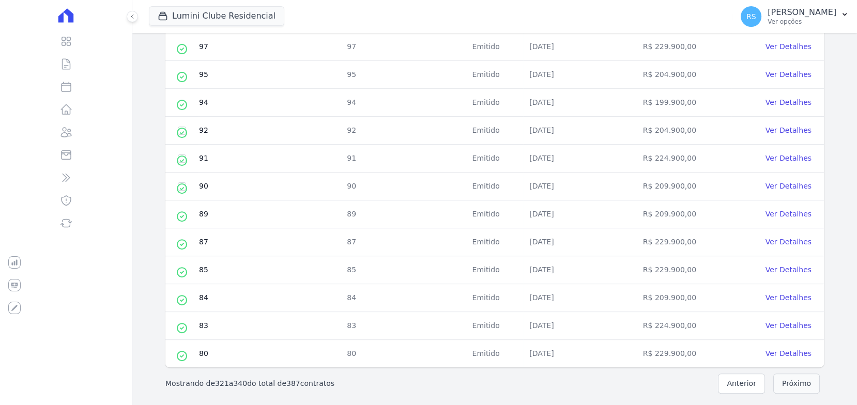
click at [794, 383] on button "Próximo" at bounding box center [796, 384] width 47 height 20
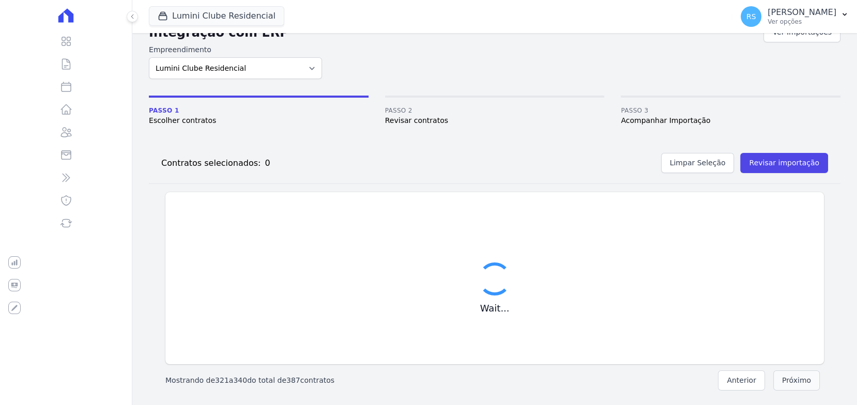
scroll to position [19, 0]
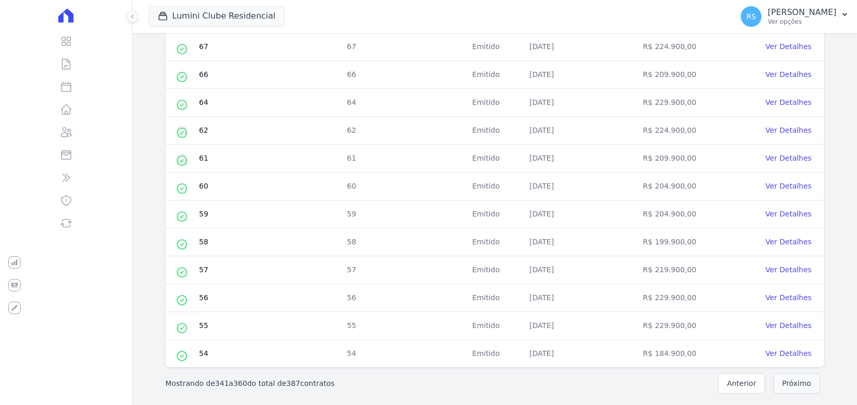
click at [794, 383] on button "Próximo" at bounding box center [796, 384] width 47 height 20
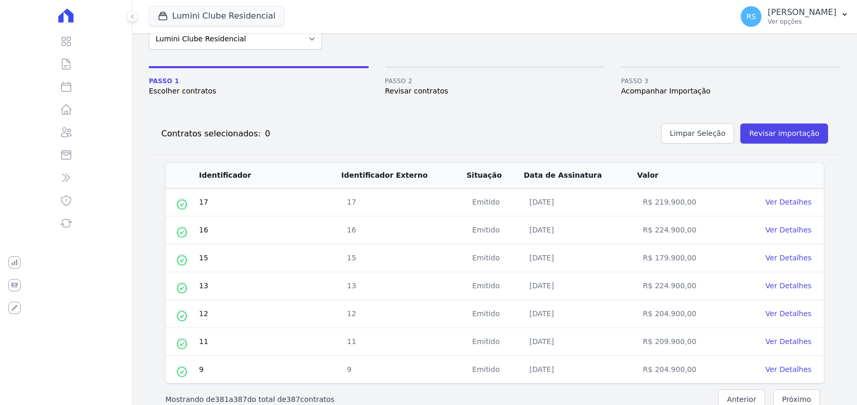
scroll to position [68, 0]
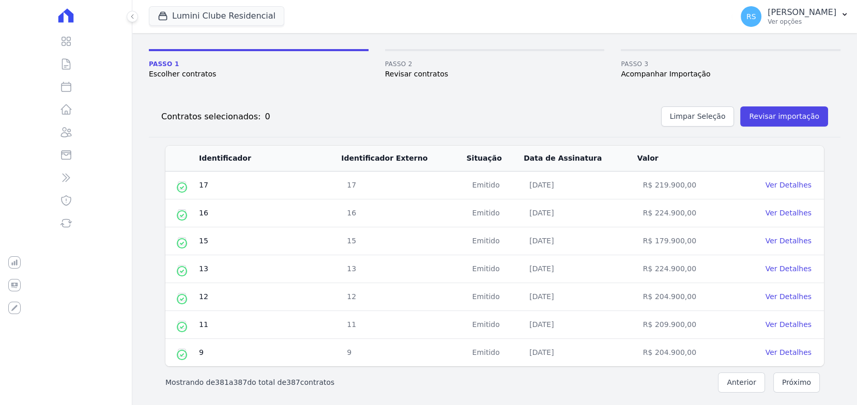
click at [424, 237] on td "15" at bounding box center [403, 241] width 125 height 28
click at [776, 237] on link "Ver Detalhes" at bounding box center [789, 241] width 46 height 8
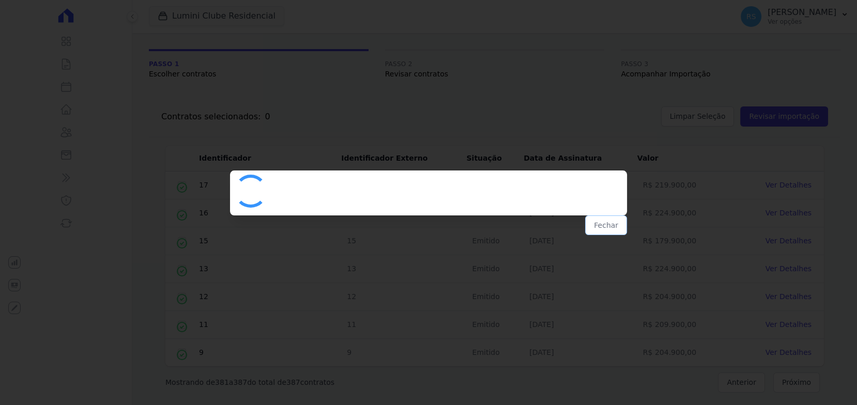
click at [608, 223] on button "Fechar" at bounding box center [606, 226] width 42 height 20
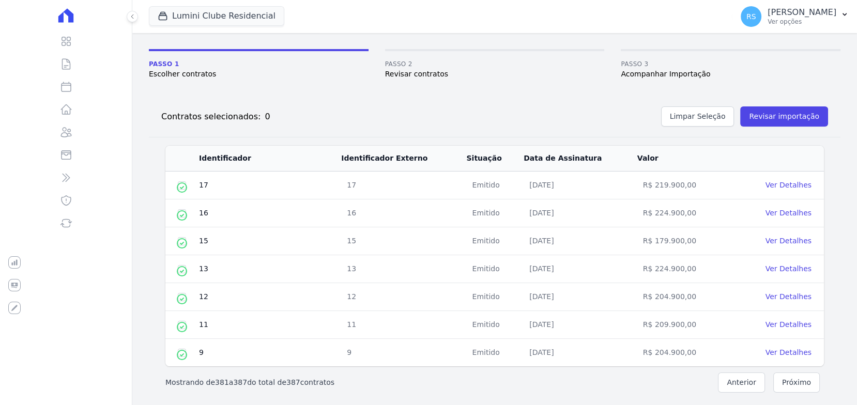
click at [663, 242] on td "R$ 179.900,00" at bounding box center [684, 241] width 94 height 28
click at [784, 241] on link "Ver Detalhes" at bounding box center [789, 241] width 46 height 8
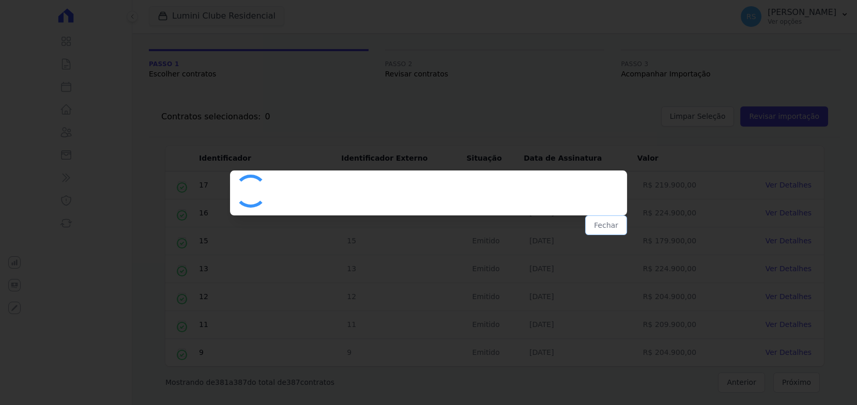
click at [604, 221] on button "Fechar" at bounding box center [606, 226] width 42 height 20
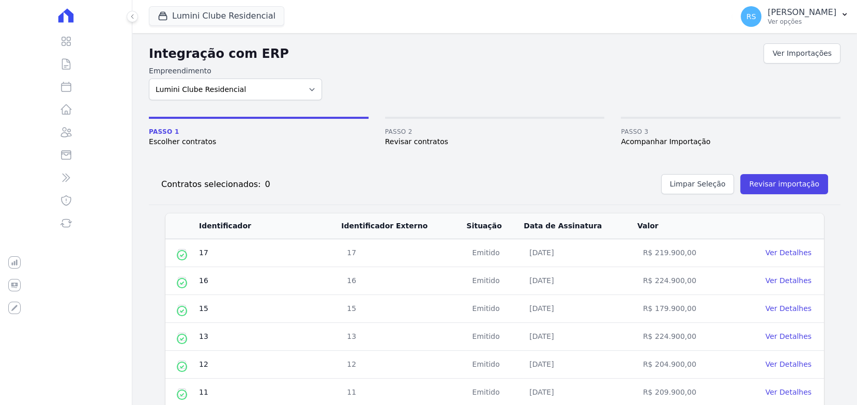
scroll to position [68, 0]
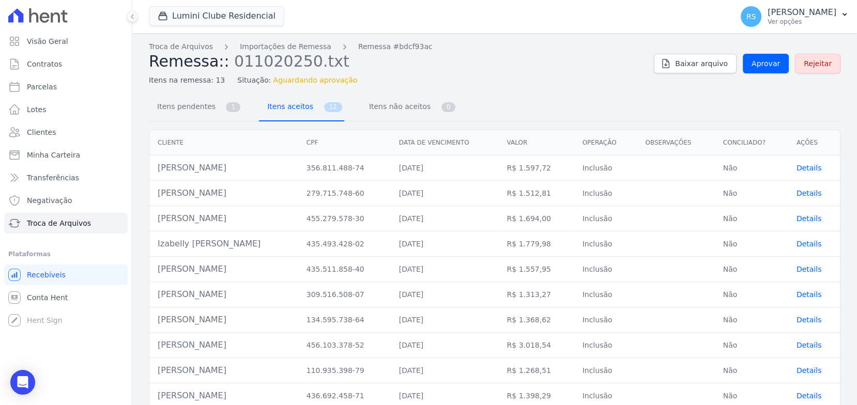
click at [292, 105] on span "Itens aceitos" at bounding box center [288, 106] width 54 height 21
click at [186, 103] on span "Itens pendentes" at bounding box center [184, 106] width 67 height 21
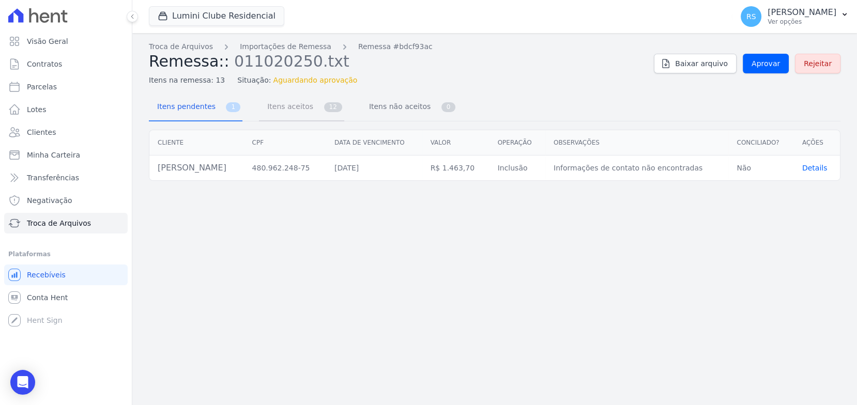
click at [277, 111] on span "Itens aceitos" at bounding box center [288, 106] width 54 height 21
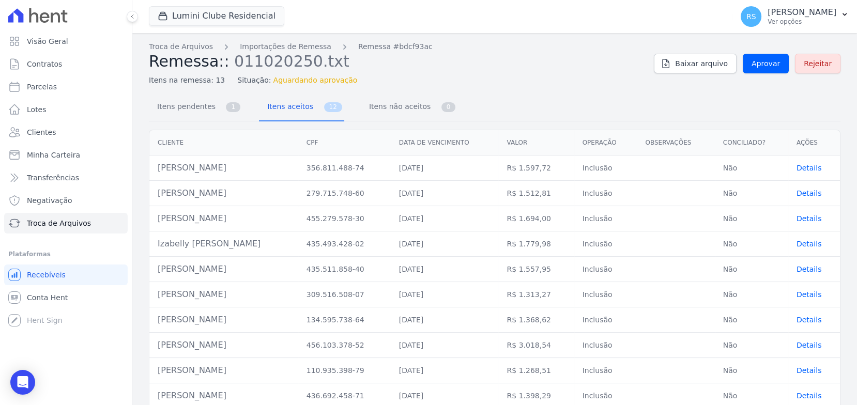
click at [226, 108] on span "1" at bounding box center [233, 107] width 14 height 10
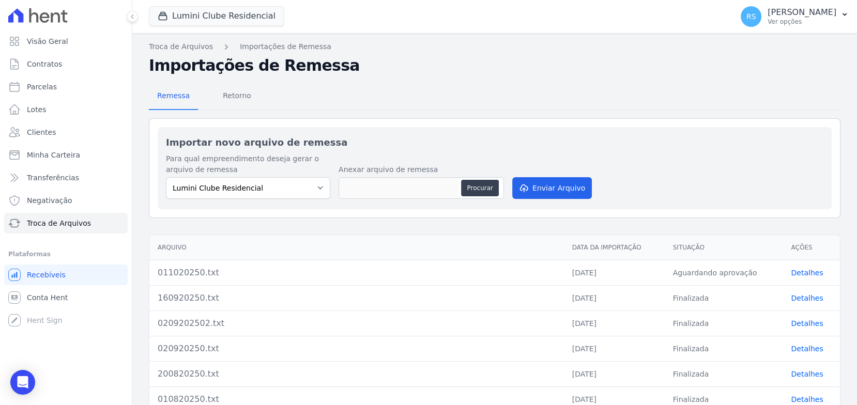
scroll to position [114, 0]
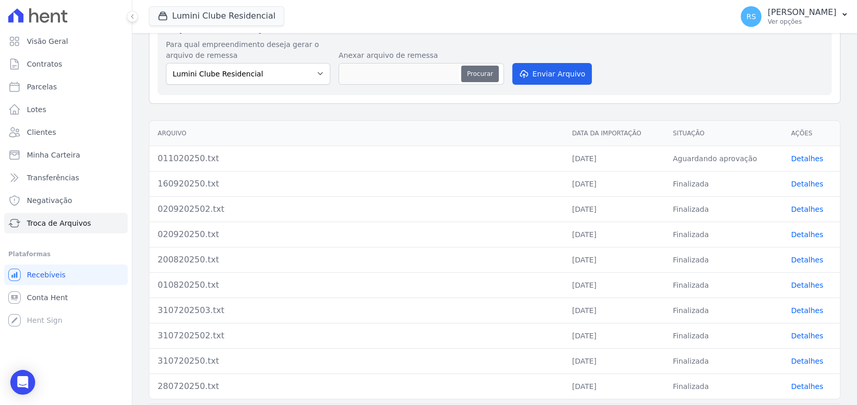
click at [484, 69] on button "Procurar" at bounding box center [479, 74] width 37 height 17
type input "011020250.txt"
click at [535, 73] on button "Enviar Arquivo" at bounding box center [552, 74] width 80 height 22
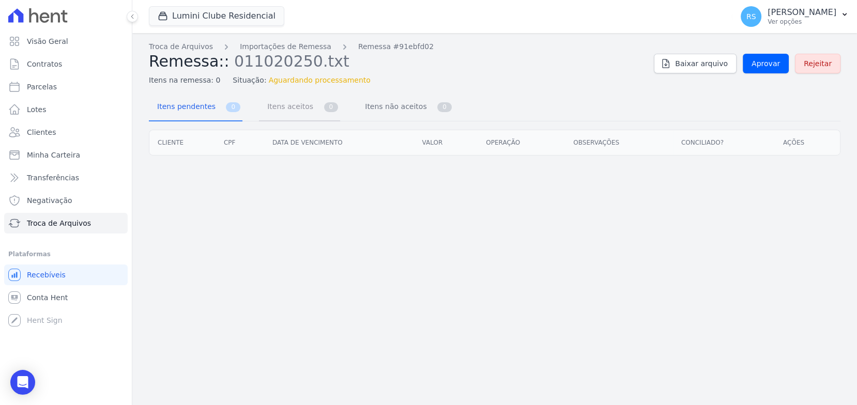
click at [270, 111] on span "Itens aceitos" at bounding box center [288, 106] width 54 height 21
click at [199, 108] on span "Itens pendentes" at bounding box center [184, 106] width 67 height 21
click at [287, 105] on span "Itens aceitos" at bounding box center [288, 106] width 54 height 21
click at [178, 114] on span "Itens pendentes" at bounding box center [184, 106] width 67 height 21
click at [284, 101] on span "Itens aceitos" at bounding box center [288, 106] width 54 height 21
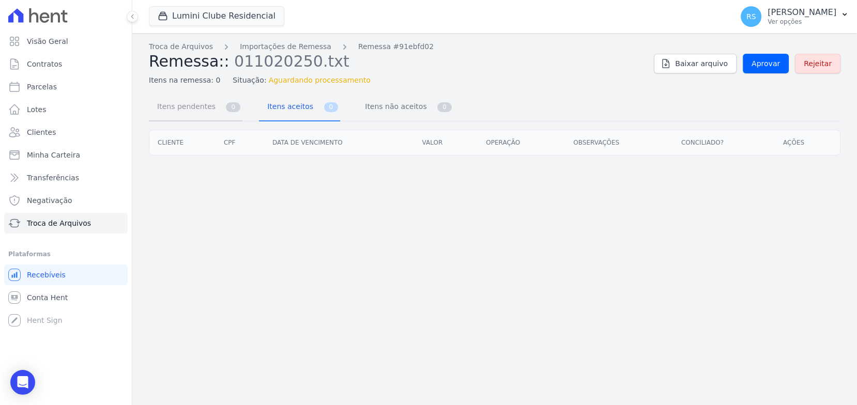
click at [205, 105] on span "Itens pendentes" at bounding box center [184, 106] width 67 height 21
click at [204, 107] on span "Itens pendentes" at bounding box center [184, 106] width 67 height 21
click at [448, 103] on div "Itens pendentes 0 Itens aceitos 0 Itens não aceitos 0" at bounding box center [495, 107] width 692 height 27
click at [330, 116] on nav "Itens pendentes 0 Itens aceitos 0 Itens não aceitos 0" at bounding box center [301, 107] width 305 height 27
click at [324, 110] on span "0" at bounding box center [331, 107] width 14 height 10
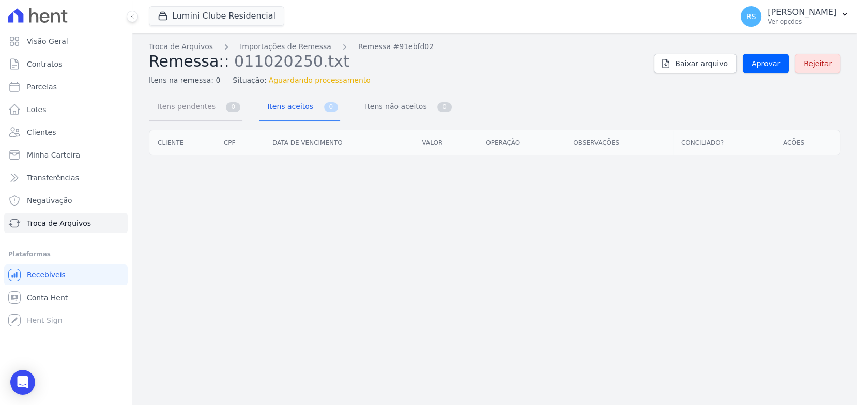
click at [206, 114] on span "Itens pendentes" at bounding box center [184, 106] width 67 height 21
click at [78, 227] on span "Troca de Arquivos" at bounding box center [59, 223] width 64 height 10
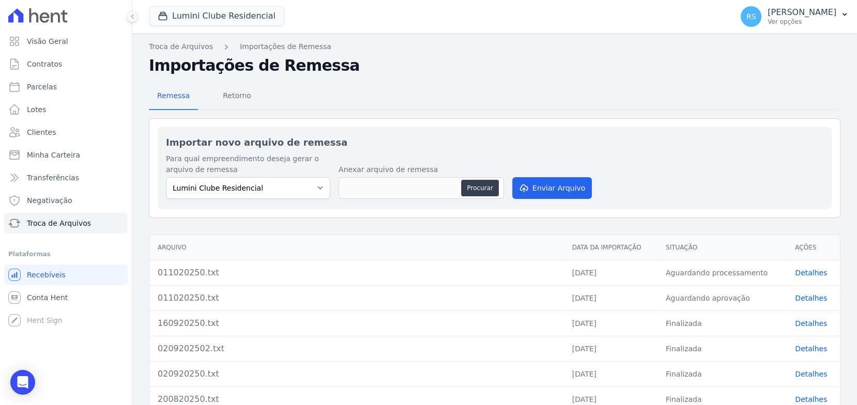
click at [510, 68] on h2 "Importações de Remessa" at bounding box center [495, 65] width 692 height 19
click at [301, 189] on select "Lumini Clube Residencial" at bounding box center [248, 188] width 164 height 22
click at [404, 145] on h2 "Importar novo arquivo de remessa" at bounding box center [495, 142] width 658 height 14
click at [485, 186] on button "Procurar" at bounding box center [479, 188] width 37 height 17
type input "011020250.txt"
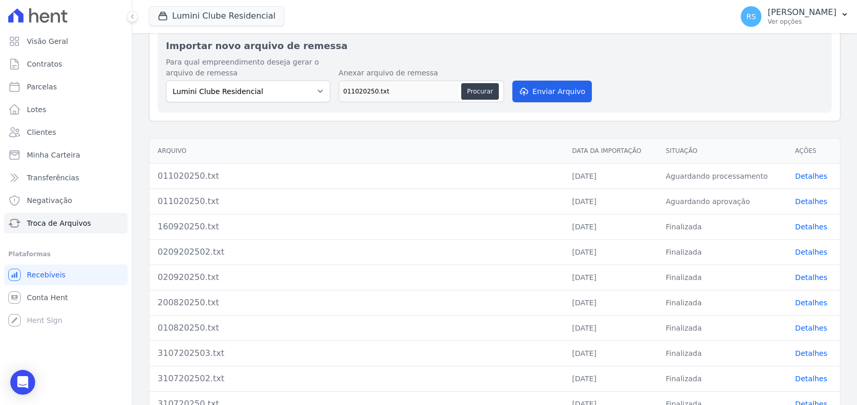
scroll to position [114, 0]
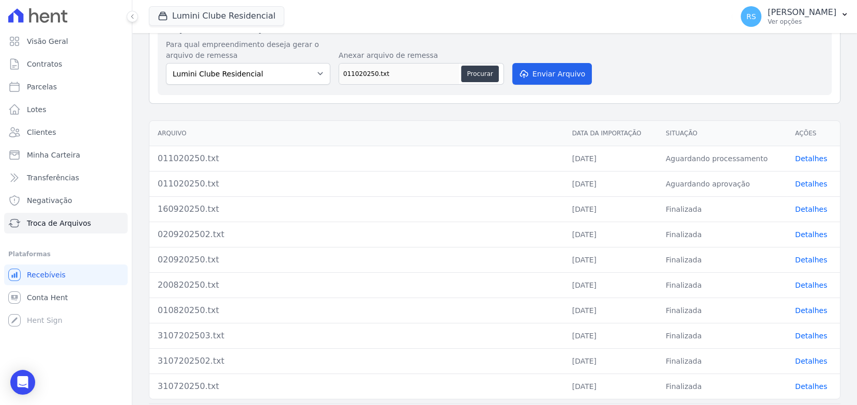
click at [802, 159] on link "Detalhes" at bounding box center [811, 159] width 32 height 8
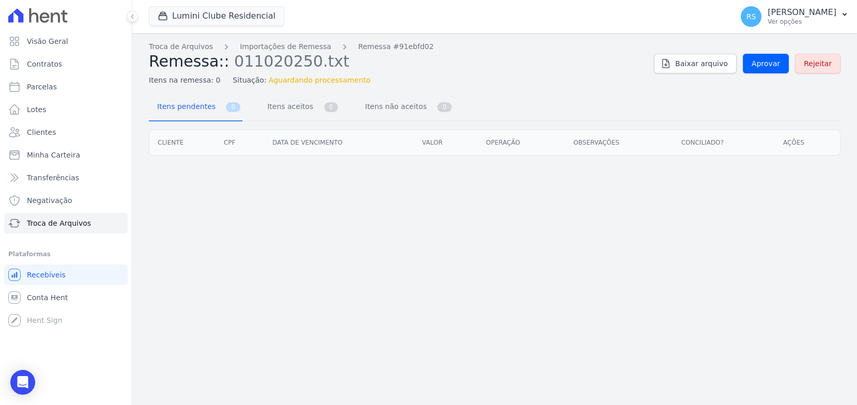
click at [571, 88] on div "Troca de Arquivos Importações de Remessa Remessa #91ebfd02 Remessa:: 011020250.…" at bounding box center [494, 219] width 725 height 372
click at [555, 70] on h2 "Remessa:: 011020250.txt" at bounding box center [397, 61] width 497 height 19
click at [273, 107] on span "Itens aceitos" at bounding box center [288, 106] width 54 height 21
click at [207, 111] on span "Itens pendentes" at bounding box center [184, 106] width 67 height 21
click at [62, 230] on link "Troca de Arquivos" at bounding box center [66, 223] width 124 height 21
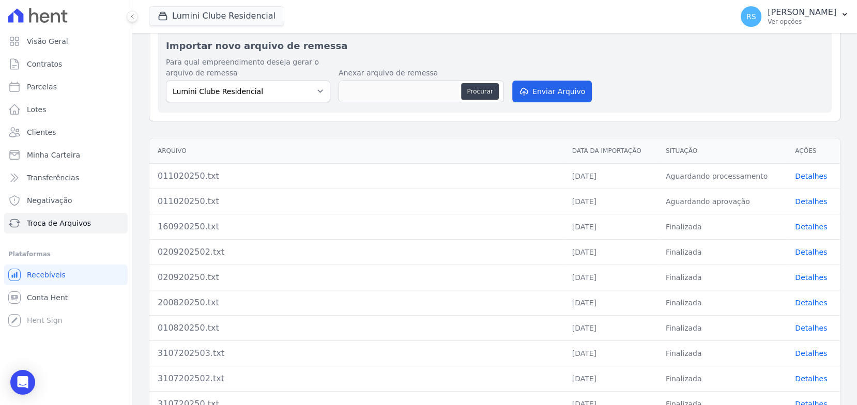
scroll to position [114, 0]
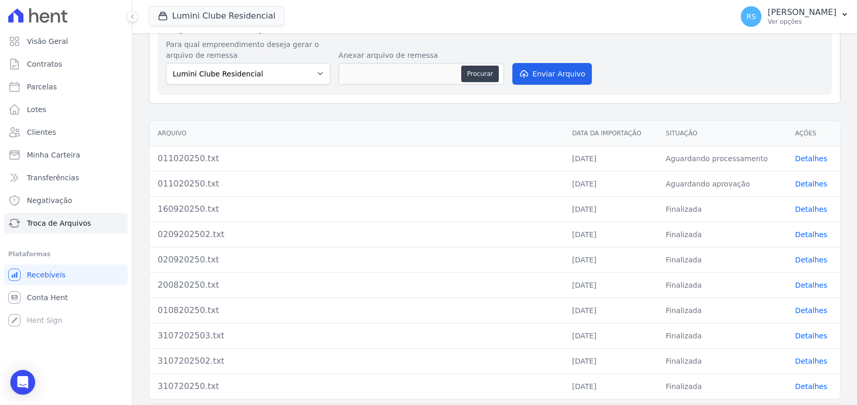
click at [805, 155] on link "Detalhes" at bounding box center [811, 159] width 32 height 8
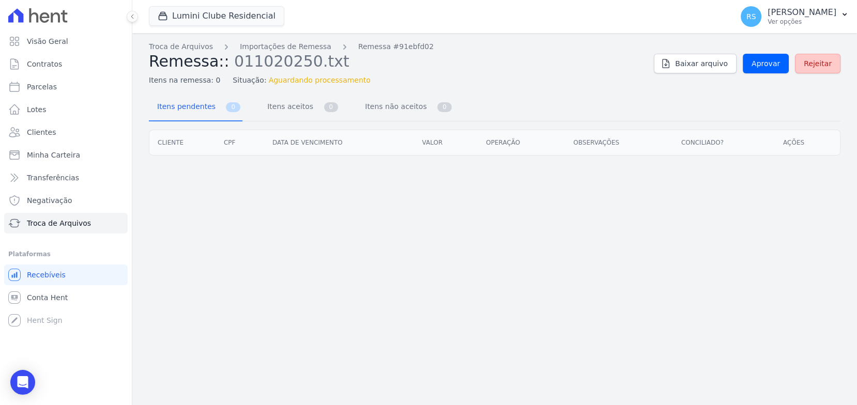
click at [814, 67] on span "Rejeitar" at bounding box center [818, 63] width 28 height 10
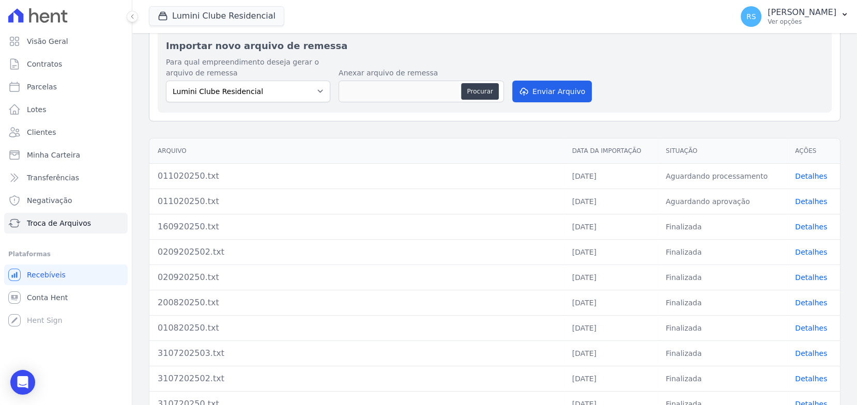
scroll to position [114, 0]
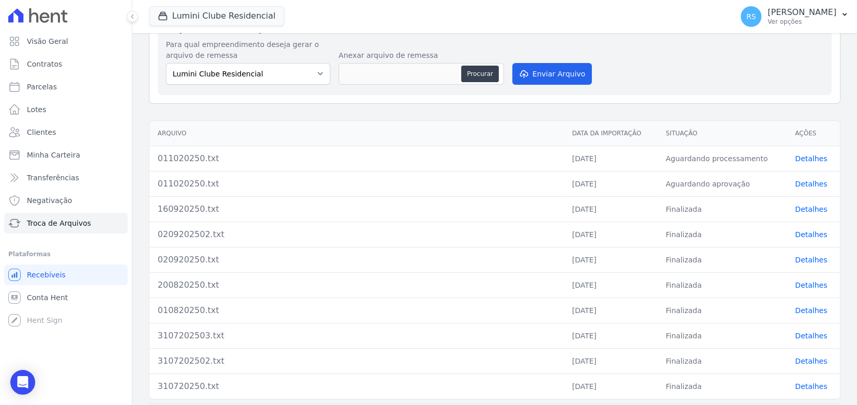
click at [812, 182] on link "Detalhes" at bounding box center [811, 184] width 32 height 8
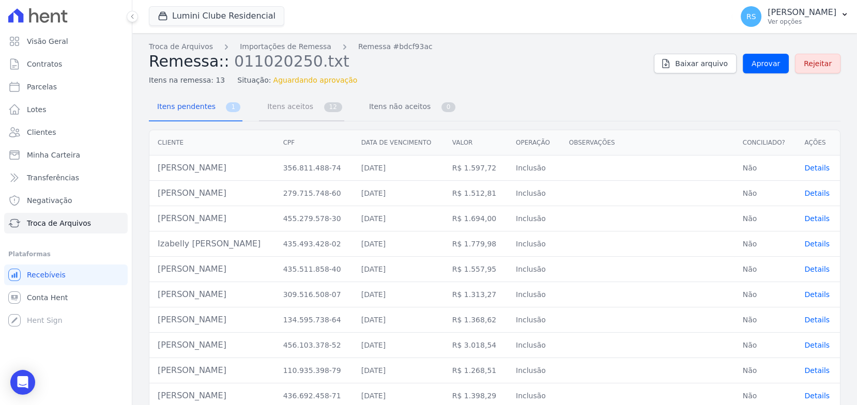
click at [277, 111] on span "Itens aceitos" at bounding box center [288, 106] width 54 height 21
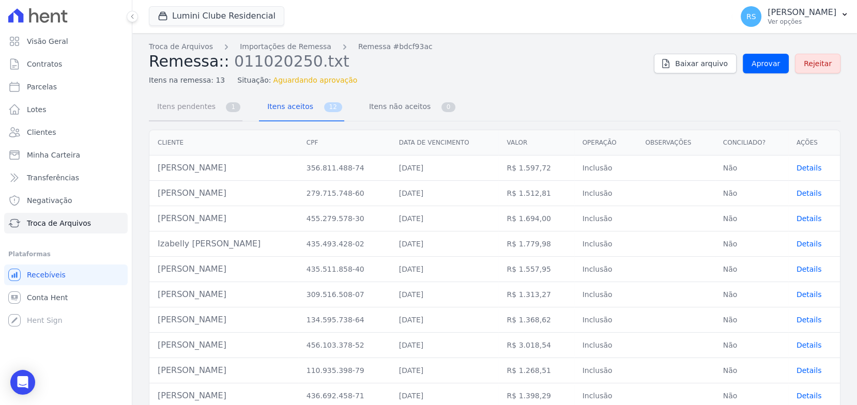
click at [205, 110] on span "Itens pendentes" at bounding box center [184, 106] width 67 height 21
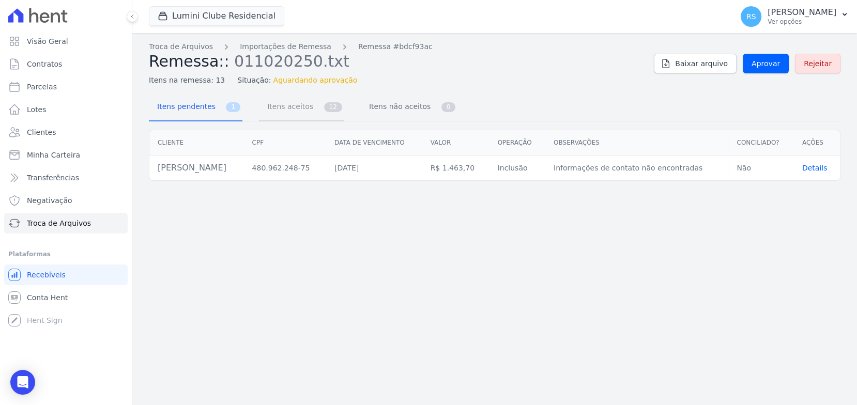
click at [286, 105] on span "Itens aceitos" at bounding box center [288, 106] width 54 height 21
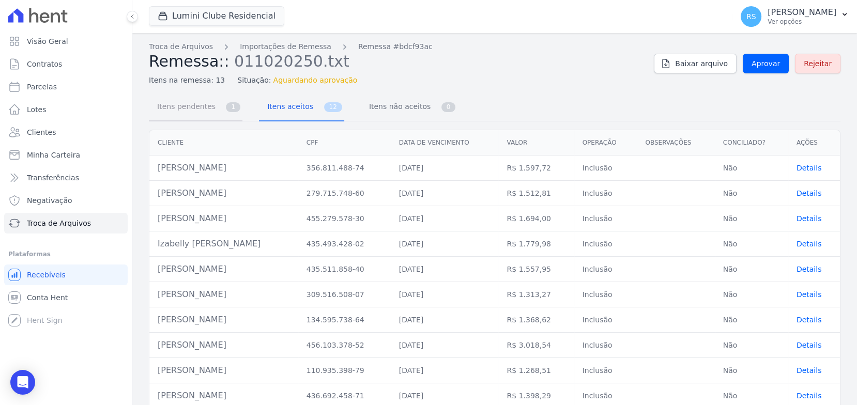
click at [209, 108] on span "Itens pendentes" at bounding box center [184, 106] width 67 height 21
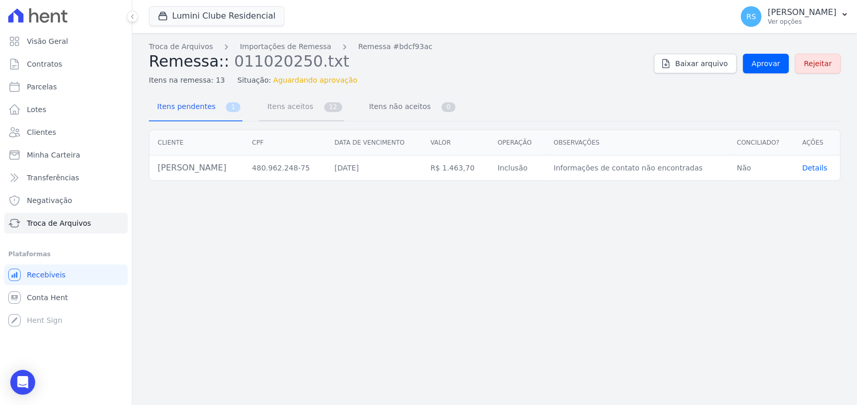
click at [312, 101] on link "Itens aceitos 12" at bounding box center [301, 107] width 85 height 27
click at [283, 106] on span "Itens aceitos" at bounding box center [288, 106] width 54 height 21
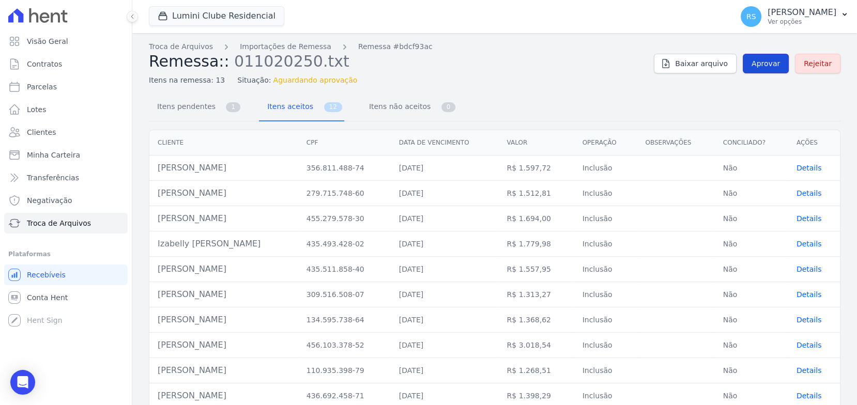
click at [771, 65] on span "Aprovar" at bounding box center [766, 63] width 28 height 10
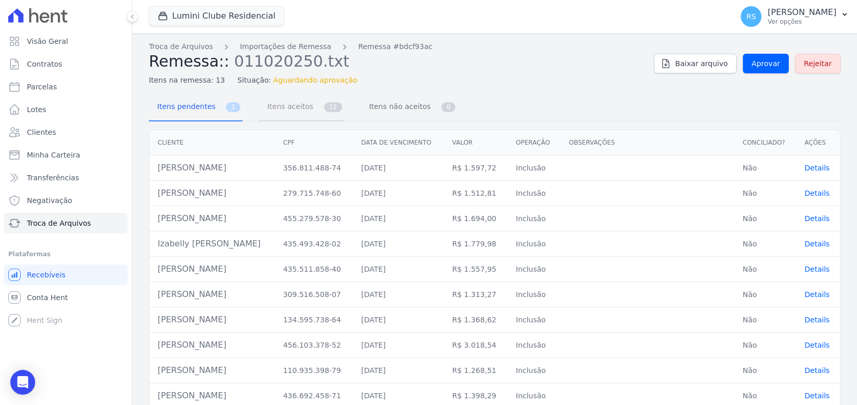
click at [291, 109] on span "Itens aceitos" at bounding box center [288, 106] width 54 height 21
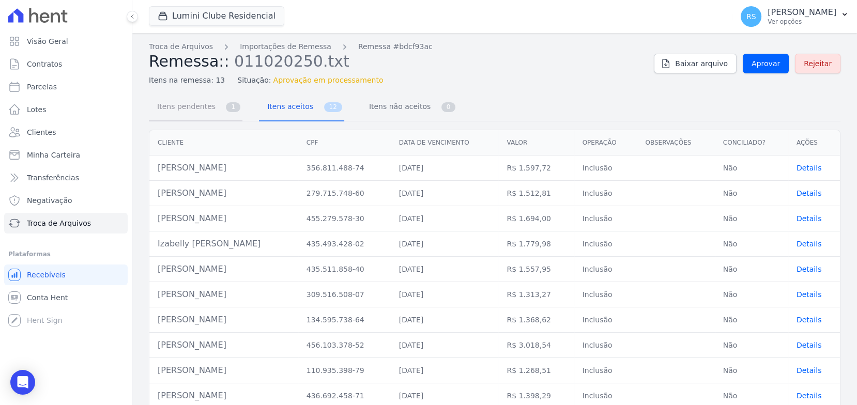
click at [203, 108] on span "Itens pendentes" at bounding box center [184, 106] width 67 height 21
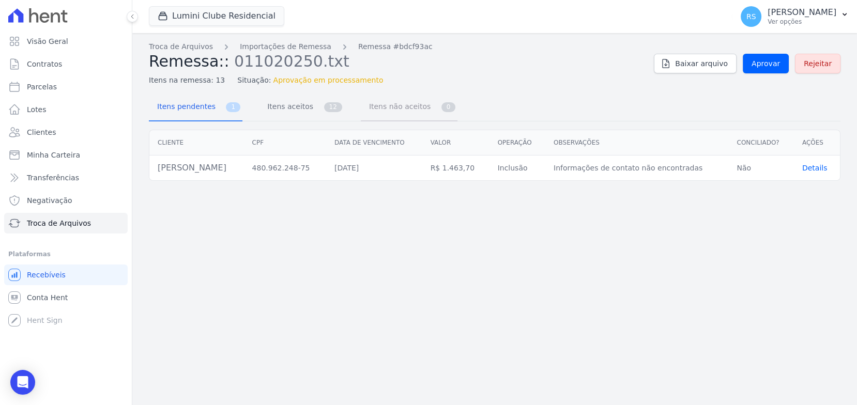
click at [370, 101] on span "Itens não aceitos" at bounding box center [398, 106] width 70 height 21
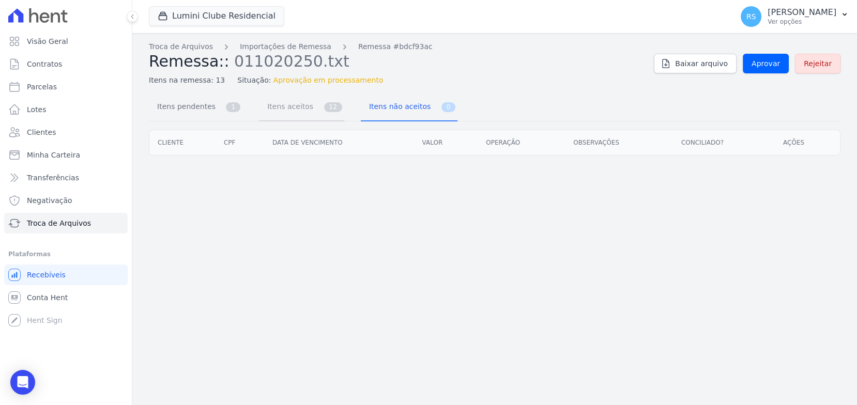
click at [284, 107] on span "Itens aceitos" at bounding box center [288, 106] width 54 height 21
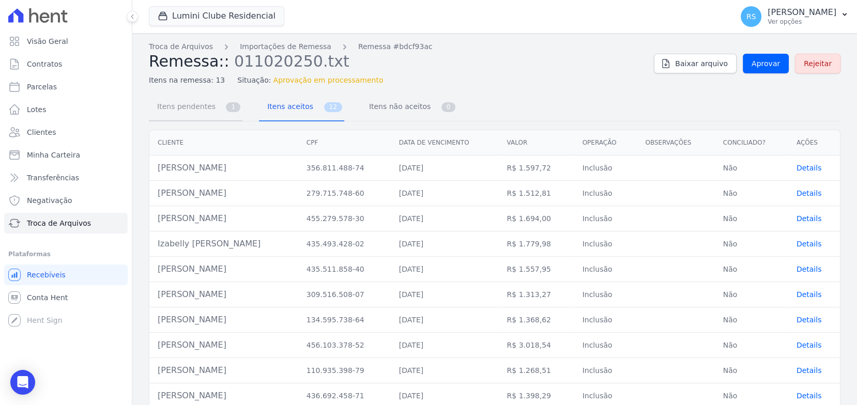
click at [189, 101] on span "Itens pendentes" at bounding box center [184, 106] width 67 height 21
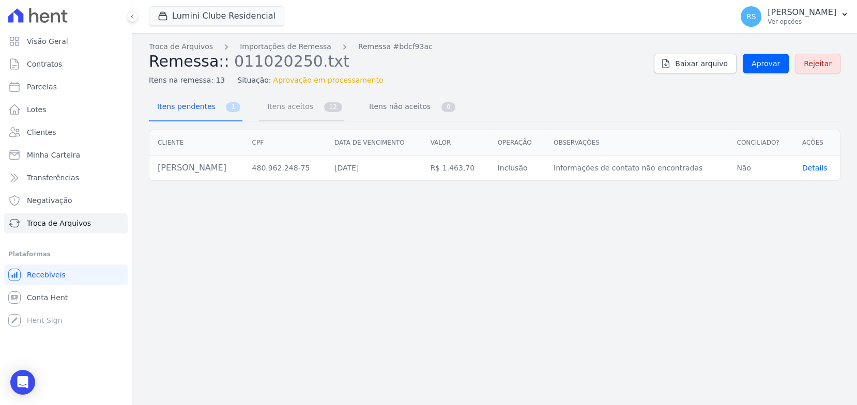
click at [274, 107] on span "Itens aceitos" at bounding box center [288, 106] width 54 height 21
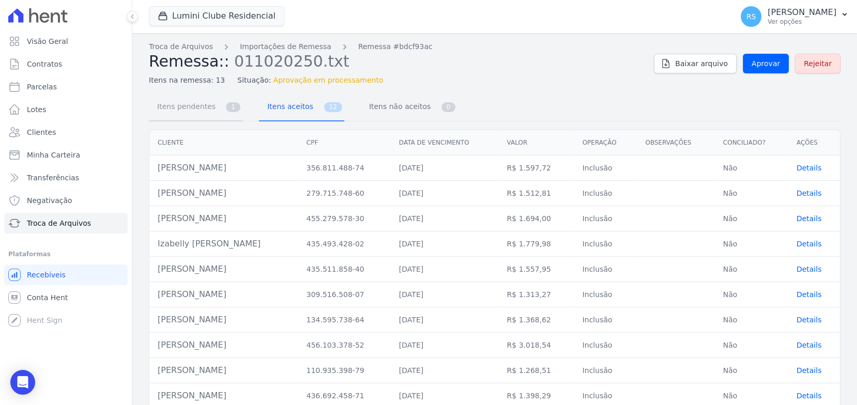
click at [203, 107] on span "Itens pendentes" at bounding box center [184, 106] width 67 height 21
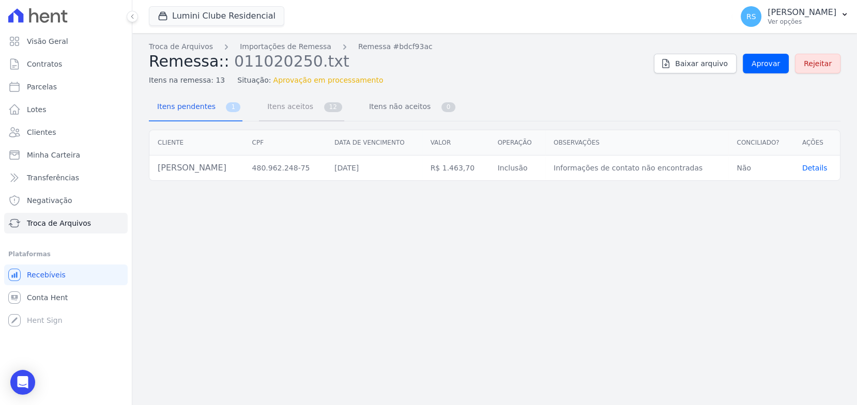
click at [290, 107] on span "Itens aceitos" at bounding box center [288, 106] width 54 height 21
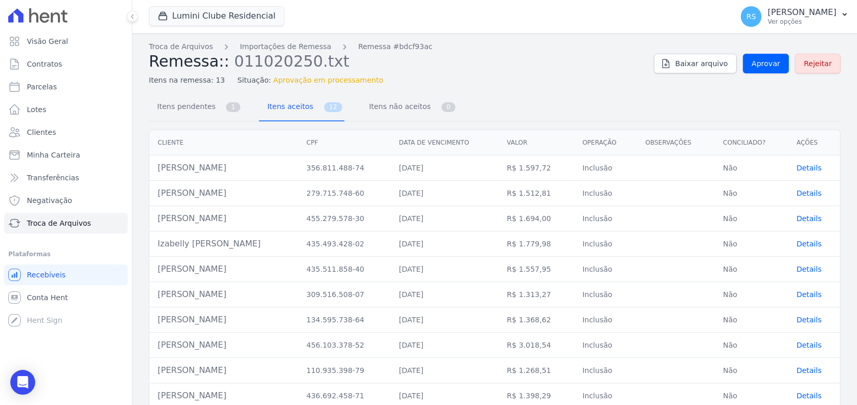
click at [497, 91] on div "Troca de Arquivos Importações de Remessa Remessa #bdcf93ac Remessa:: 011020250.…" at bounding box center [494, 250] width 725 height 435
click at [765, 71] on link "Aprovar" at bounding box center [766, 64] width 46 height 20
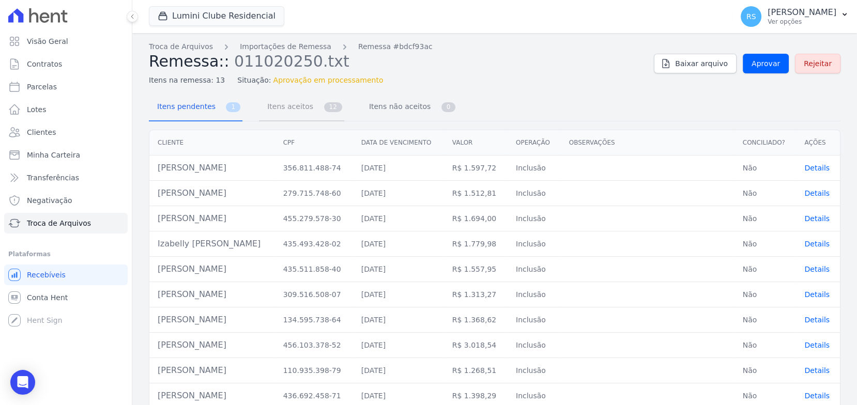
click at [293, 112] on span "Itens aceitos" at bounding box center [288, 106] width 54 height 21
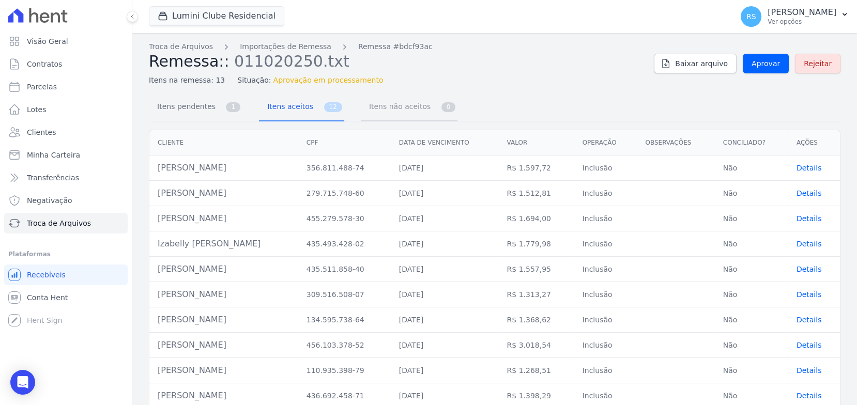
click at [375, 111] on span "Itens não aceitos" at bounding box center [398, 106] width 70 height 21
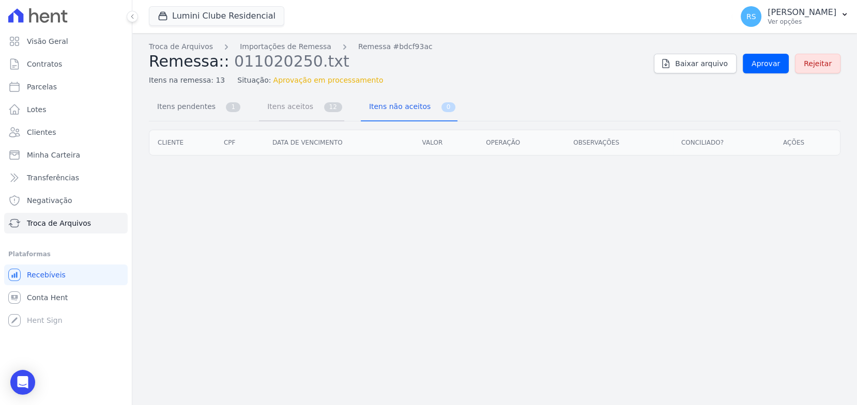
click at [281, 117] on span "Itens aceitos" at bounding box center [288, 106] width 54 height 21
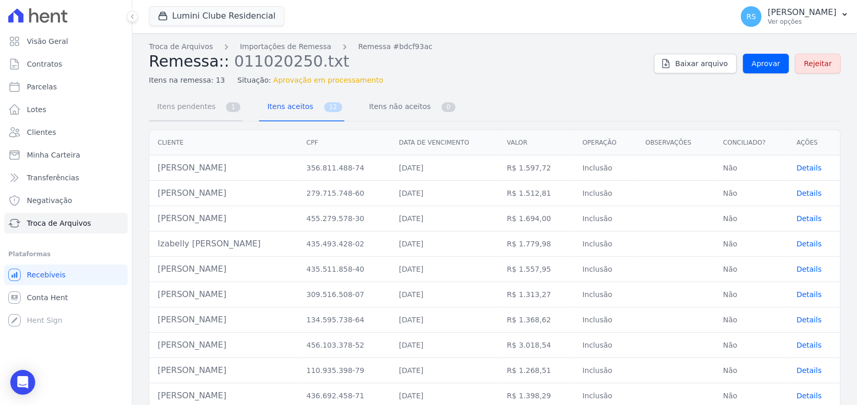
click at [198, 109] on span "Itens pendentes" at bounding box center [184, 106] width 67 height 21
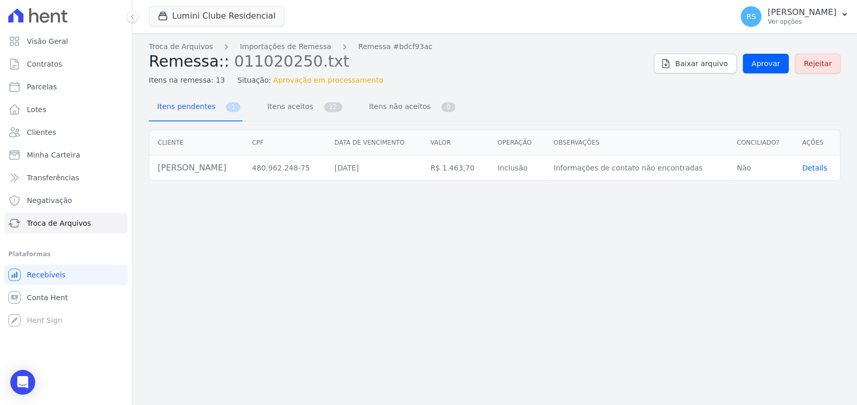
click at [817, 169] on span "Details" at bounding box center [814, 168] width 25 height 8
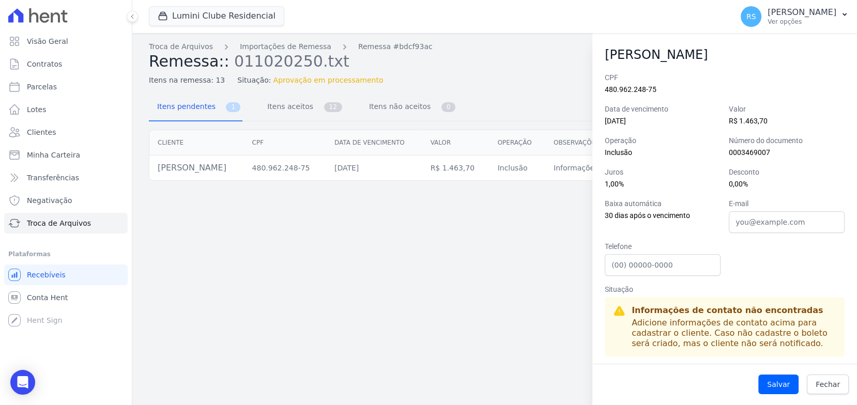
scroll to position [6, 0]
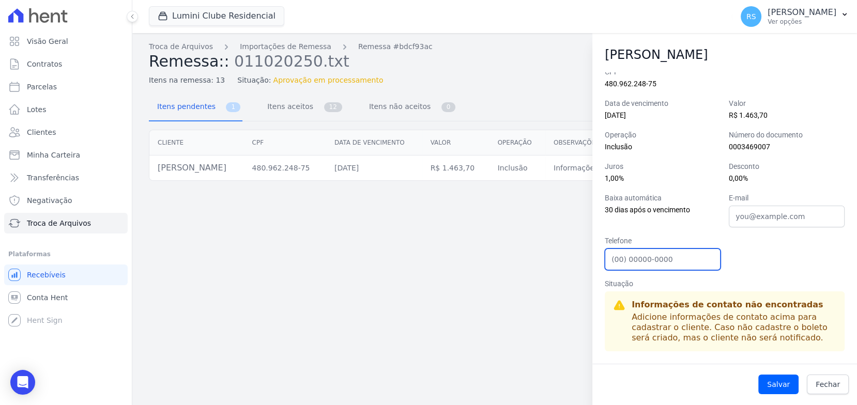
click at [668, 264] on input "Telefone" at bounding box center [663, 260] width 116 height 22
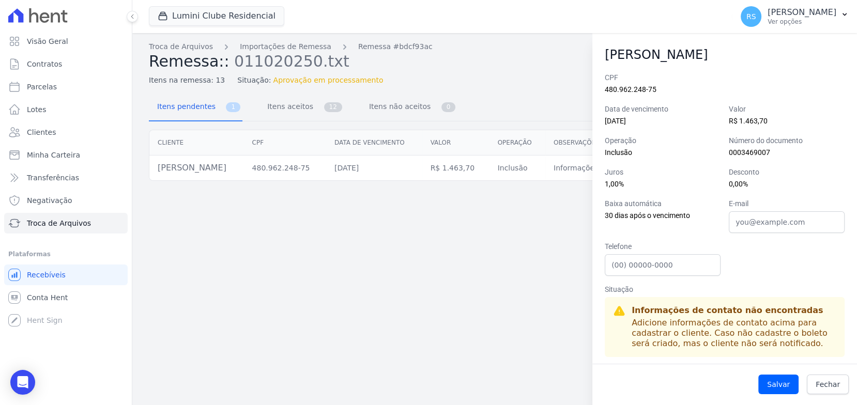
click at [669, 185] on div "Juros 1,00%" at bounding box center [663, 178] width 116 height 23
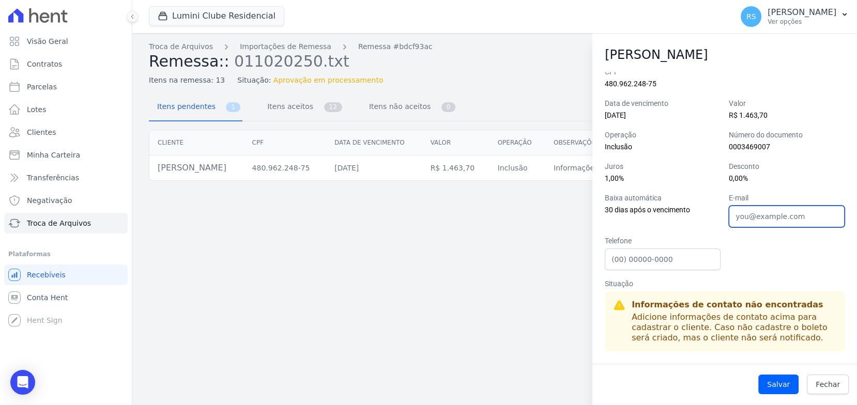
click at [799, 223] on input "E-mail" at bounding box center [787, 217] width 116 height 22
click at [499, 276] on div "Troca de Arquivos Importações de Remessa Remessa #bdcf93ac Remessa:: 011020250.…" at bounding box center [494, 219] width 725 height 372
drag, startPoint x: 826, startPoint y: 381, endPoint x: 811, endPoint y: 369, distance: 19.9
click at [826, 381] on span "Fechar" at bounding box center [828, 384] width 24 height 10
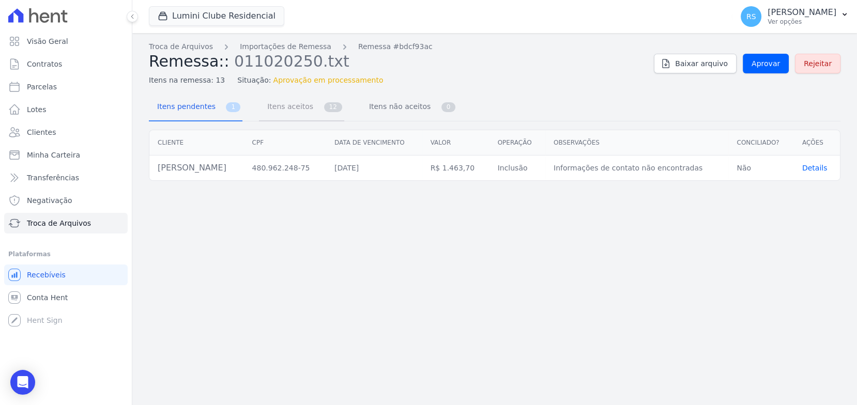
click at [290, 114] on span "Itens aceitos" at bounding box center [288, 106] width 54 height 21
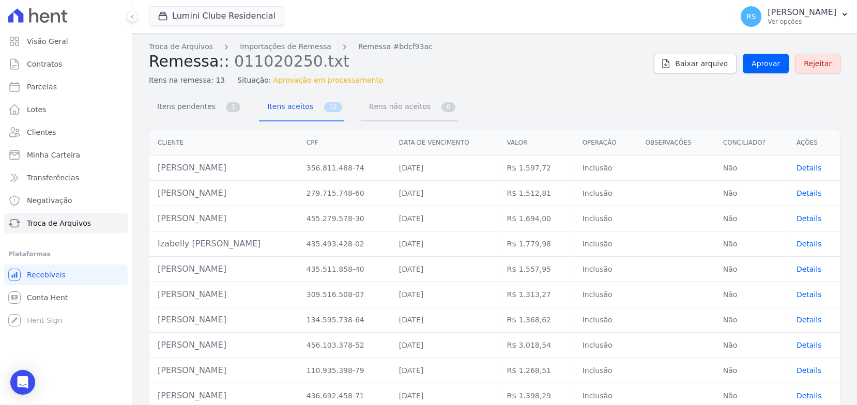
click at [380, 111] on span "Itens não aceitos" at bounding box center [398, 106] width 70 height 21
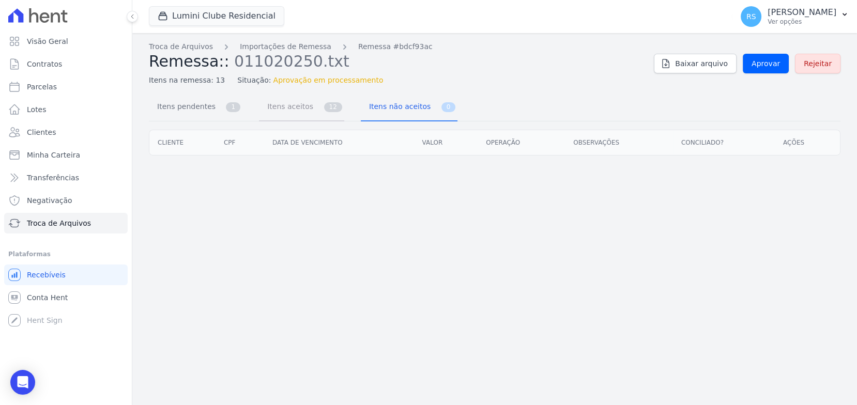
click at [280, 115] on span "Itens aceitos" at bounding box center [288, 106] width 54 height 21
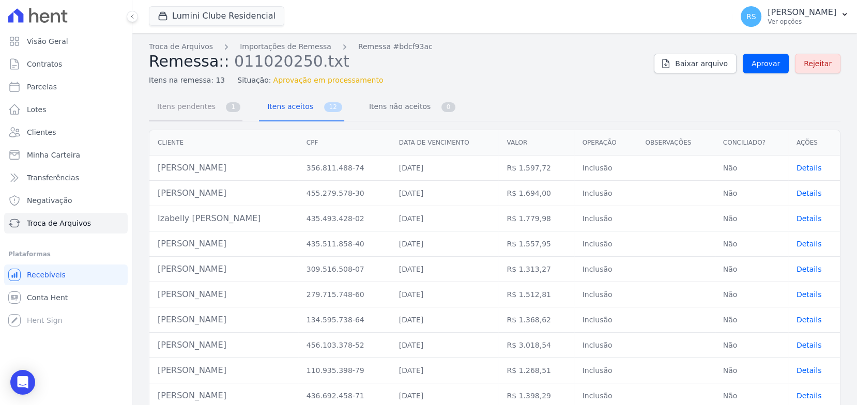
click at [205, 111] on span "Itens pendentes" at bounding box center [184, 106] width 67 height 21
click at [371, 104] on span "Itens não aceitos" at bounding box center [398, 106] width 70 height 21
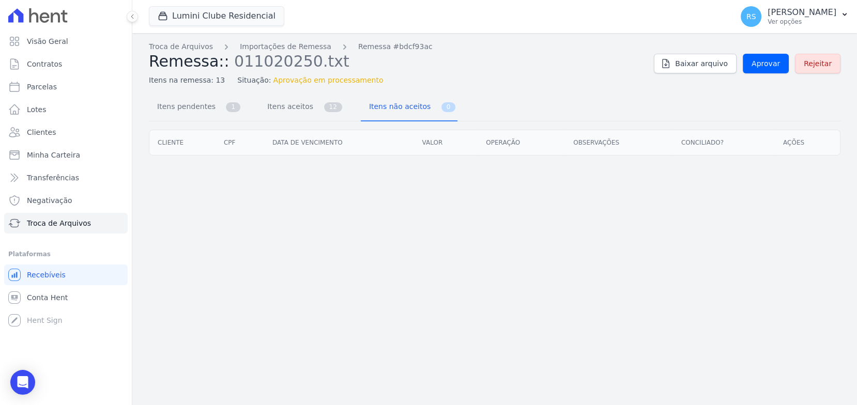
click at [493, 79] on div "Itens na remessa: 13 Situação: Aprovação em processamento" at bounding box center [397, 78] width 497 height 15
click at [508, 88] on div "Troca de Arquivos Importações de Remessa Remessa #bdcf93ac Remessa:: 011020250.…" at bounding box center [494, 219] width 725 height 372
click at [299, 109] on span "Itens aceitos" at bounding box center [288, 106] width 54 height 21
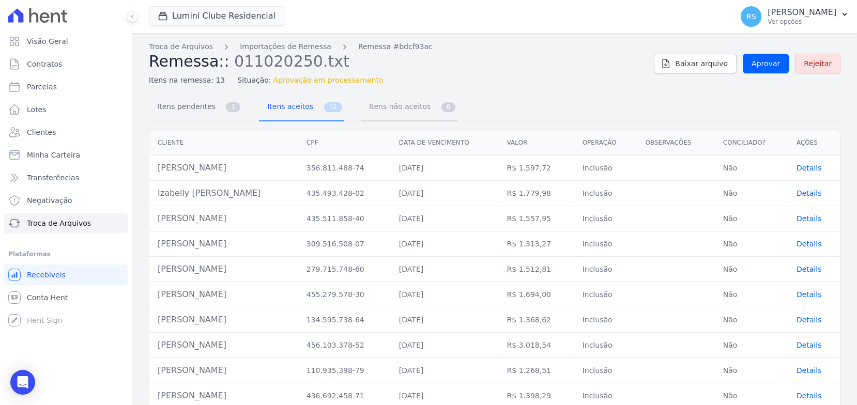
click at [389, 114] on span "Itens não aceitos" at bounding box center [398, 106] width 70 height 21
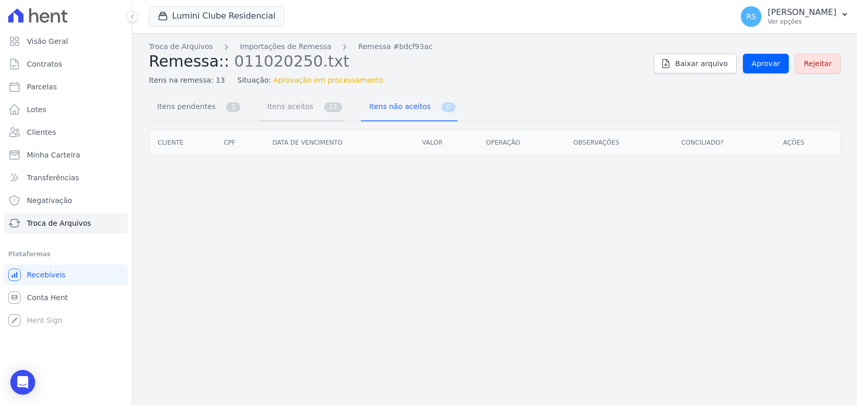
click at [301, 113] on span "Itens aceitos" at bounding box center [288, 106] width 54 height 21
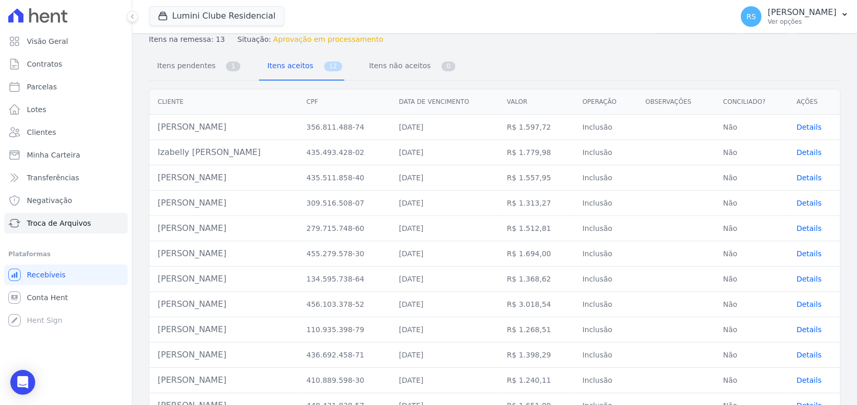
scroll to position [61, 0]
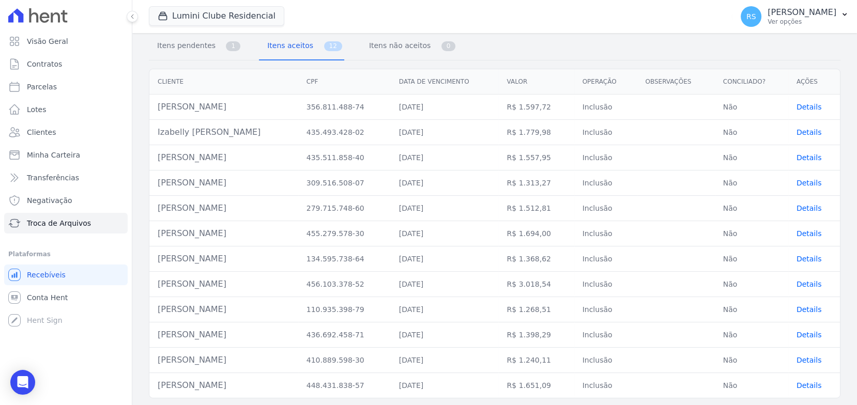
click at [602, 107] on td "Inclusão" at bounding box center [605, 107] width 63 height 25
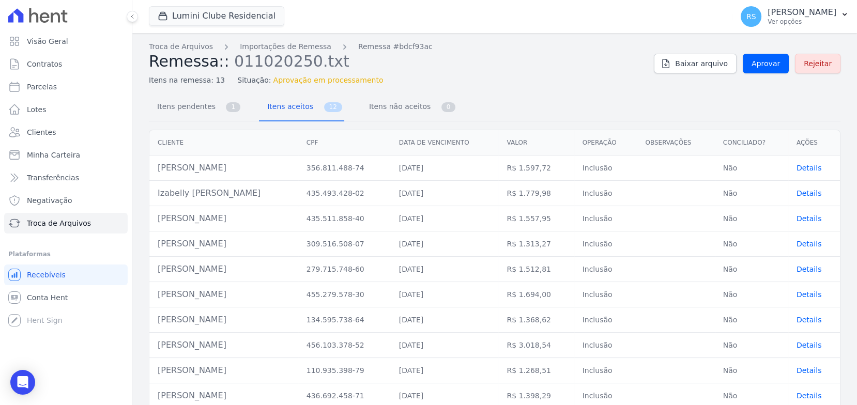
click at [504, 94] on div "Itens pendentes 1 Itens aceitos 12 Itens não aceitos 0" at bounding box center [495, 107] width 692 height 27
click at [213, 104] on link "Itens pendentes 1" at bounding box center [196, 107] width 94 height 27
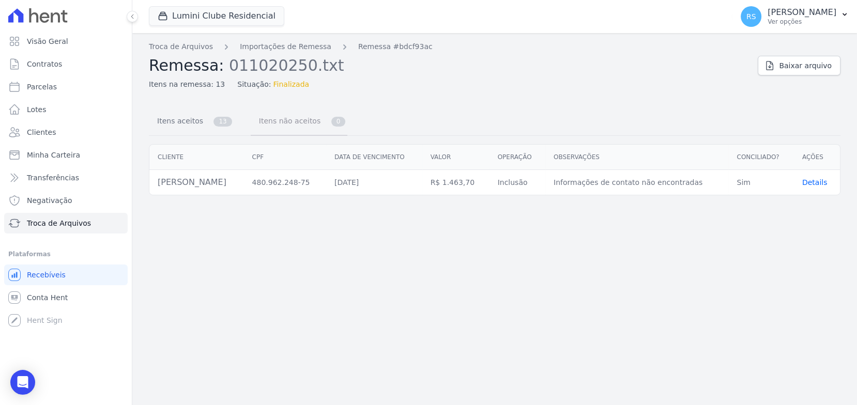
click at [293, 130] on span "Itens não aceitos" at bounding box center [288, 121] width 70 height 21
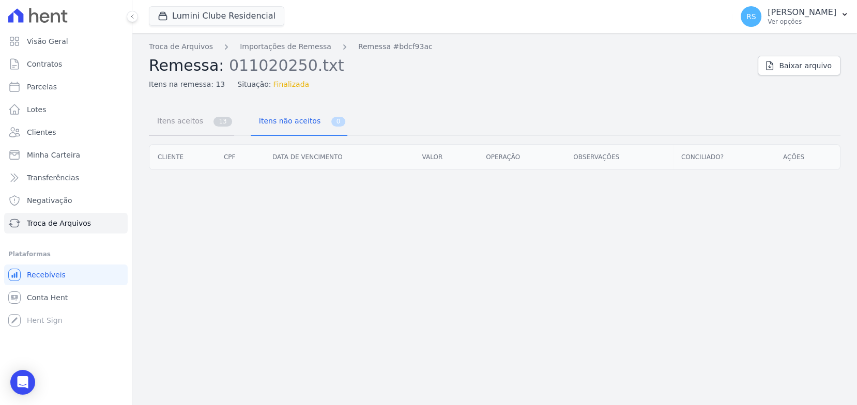
click at [202, 124] on link "Itens aceitos 13" at bounding box center [191, 122] width 85 height 27
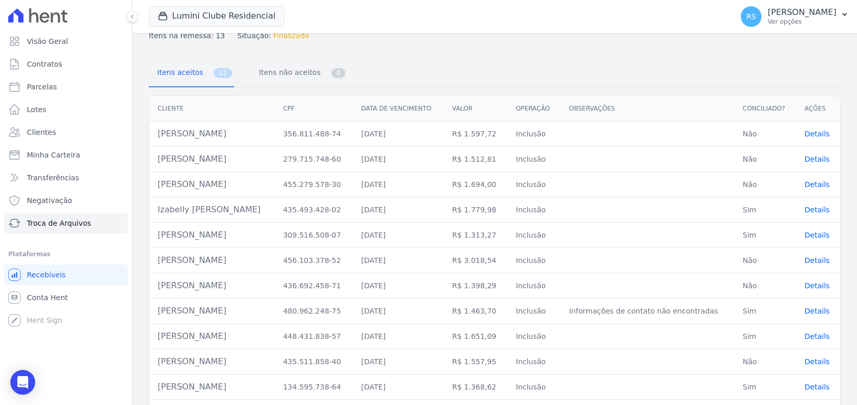
scroll to position [101, 0]
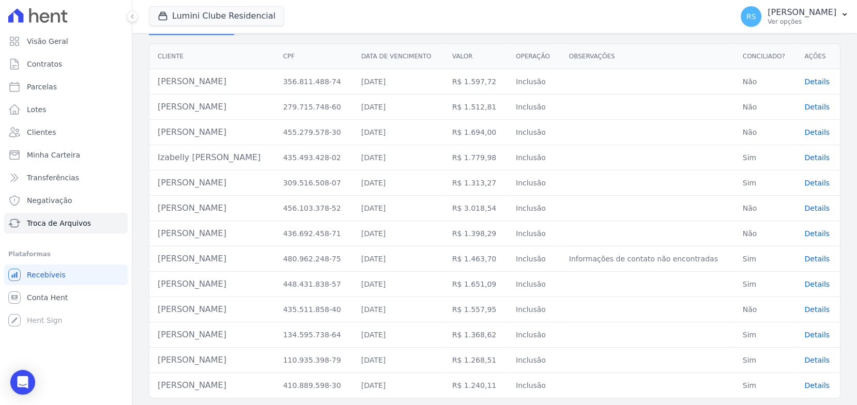
drag, startPoint x: 192, startPoint y: 260, endPoint x: 406, endPoint y: 256, distance: 214.0
click at [192, 259] on td "Nicolas Ramos Rocha" at bounding box center [212, 259] width 126 height 25
click at [815, 257] on span "Details" at bounding box center [816, 259] width 25 height 8
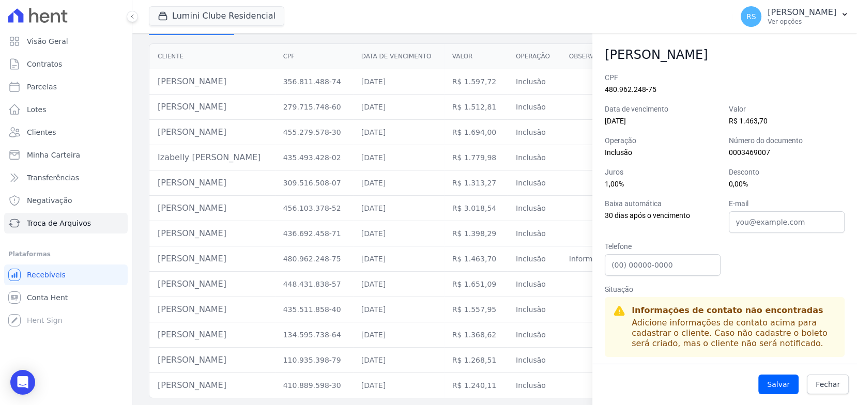
click at [737, 262] on div "CPF 480.962.248-75 Data de vencimento 07/10/2025 Valor R$ 1.463,70 Operação Inc…" at bounding box center [725, 214] width 240 height 285
click at [824, 383] on span "Fechar" at bounding box center [828, 384] width 24 height 10
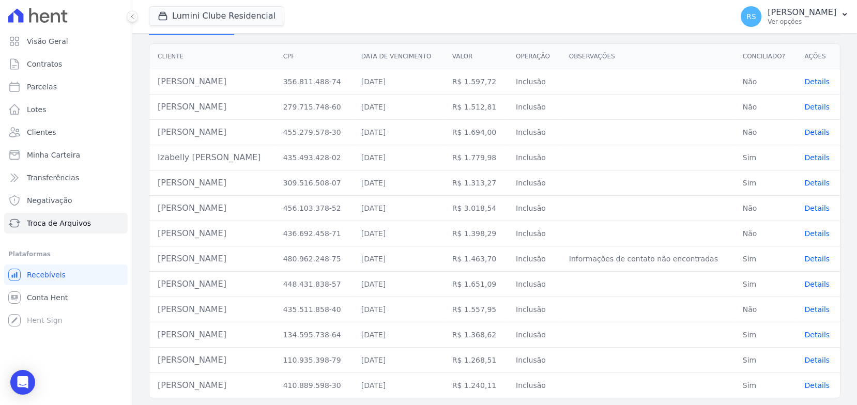
click at [219, 258] on td "Nicolas Ramos Rocha" at bounding box center [212, 259] width 126 height 25
click at [219, 257] on td "Nicolas Ramos Rocha" at bounding box center [212, 259] width 126 height 25
click at [63, 295] on span "Conta Hent" at bounding box center [47, 298] width 41 height 10
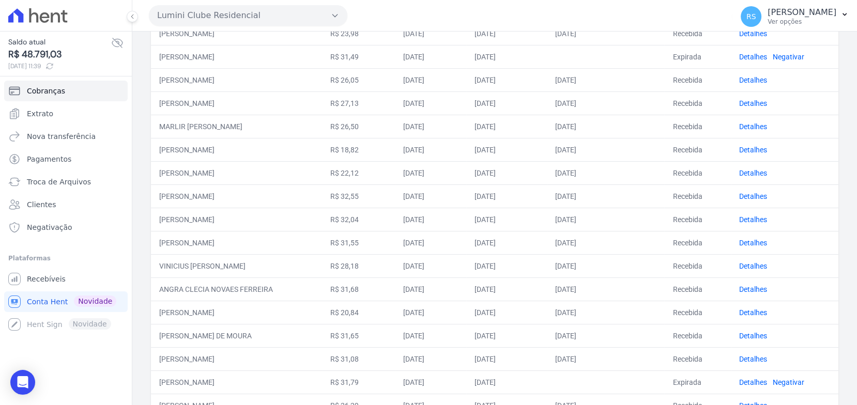
scroll to position [381, 0]
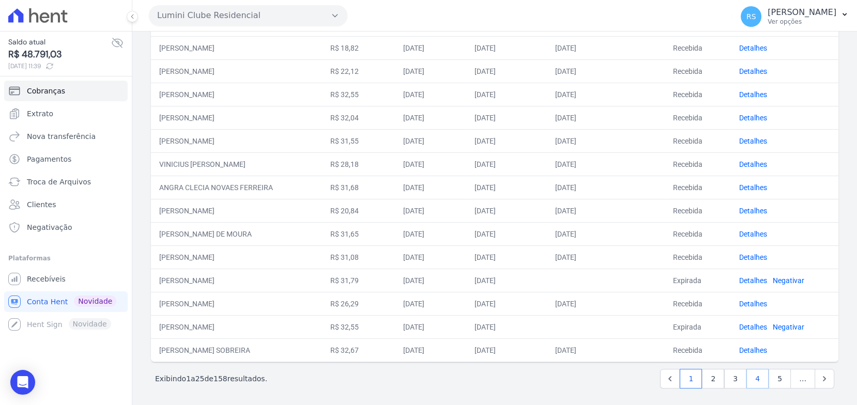
click at [752, 379] on link "4" at bounding box center [757, 379] width 22 height 20
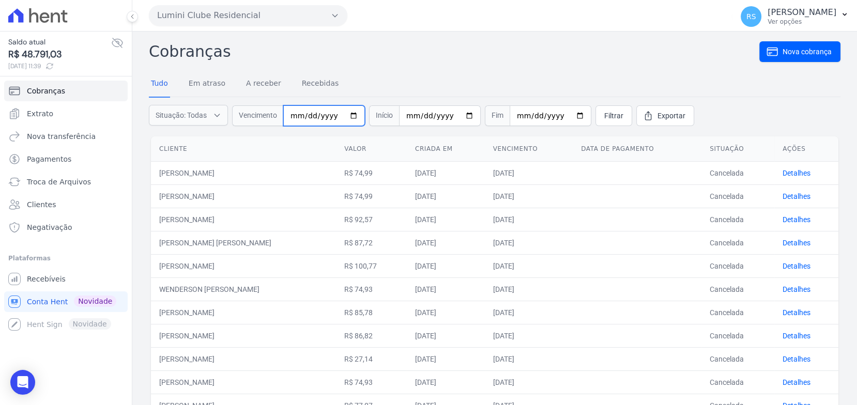
click at [297, 115] on input "date" at bounding box center [324, 115] width 82 height 21
type input "20242-10-07"
type input "[DATE]"
click at [604, 116] on span "Filtrar" at bounding box center [613, 116] width 19 height 10
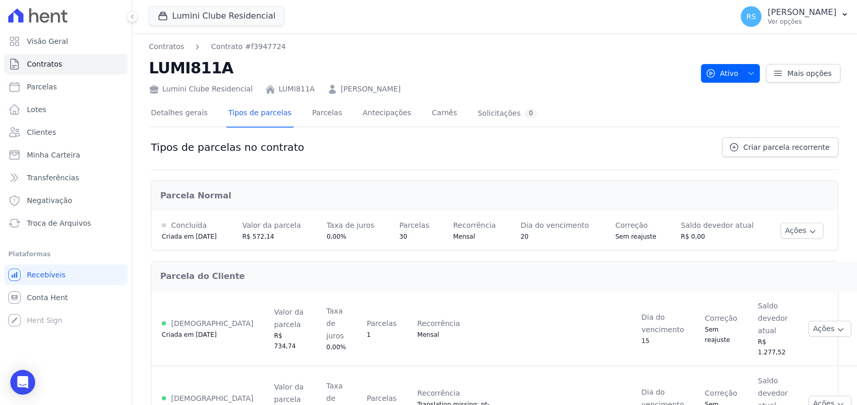
click at [179, 68] on h2 "LUMI811A" at bounding box center [421, 67] width 544 height 23
click at [176, 114] on link "Detalhes gerais" at bounding box center [179, 113] width 61 height 27
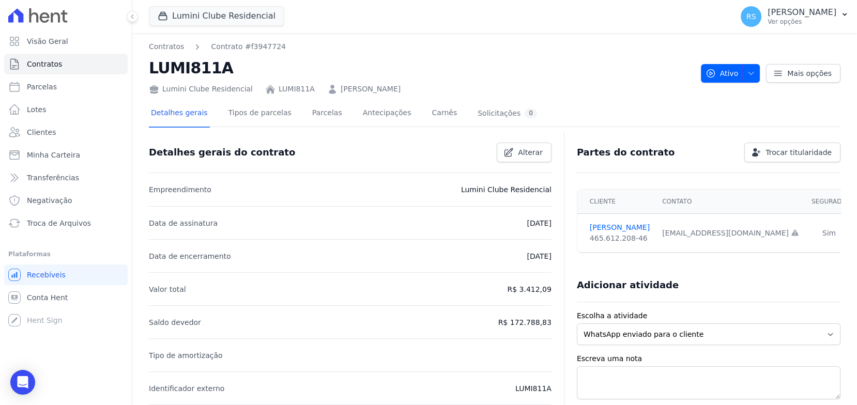
click at [721, 232] on div "[EMAIL_ADDRESS][DOMAIN_NAME] Email e telefone não confirmados." at bounding box center [730, 233] width 137 height 11
click at [790, 152] on span "Trocar titularidade" at bounding box center [799, 152] width 66 height 10
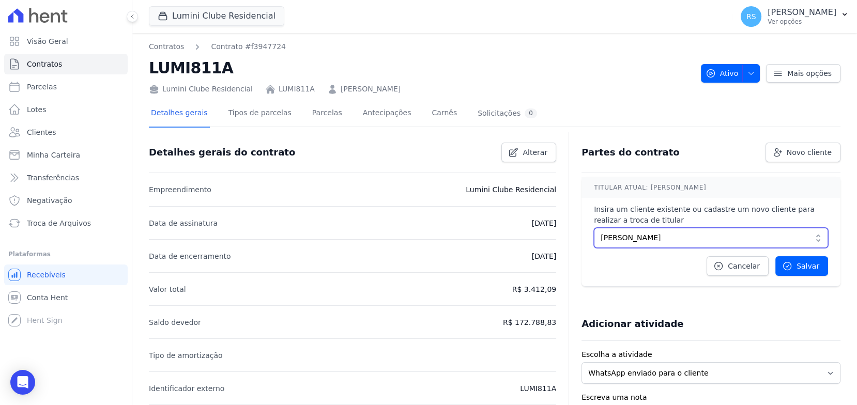
click at [738, 235] on span "[PERSON_NAME]" at bounding box center [704, 238] width 206 height 11
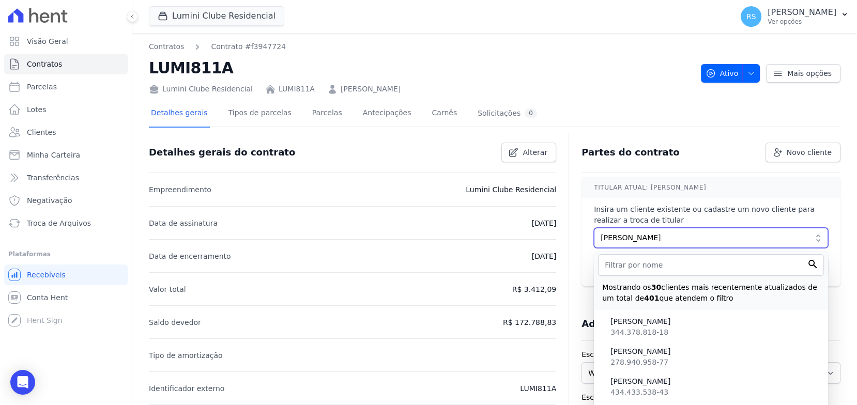
click at [712, 236] on span "[PERSON_NAME]" at bounding box center [704, 238] width 206 height 11
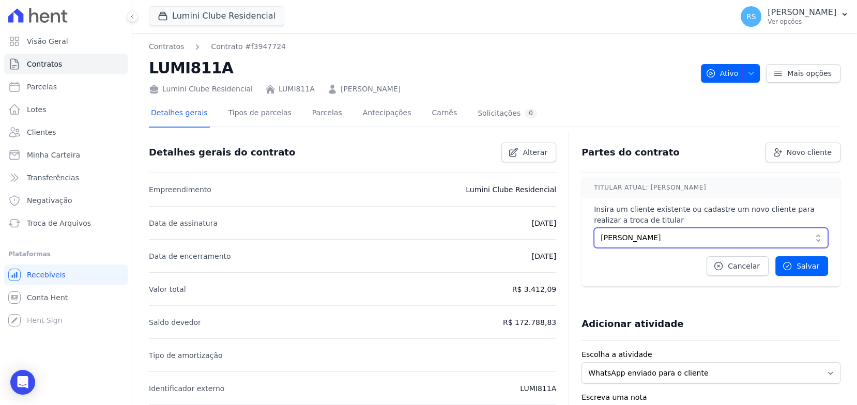
click at [712, 236] on span "[PERSON_NAME]" at bounding box center [704, 238] width 206 height 11
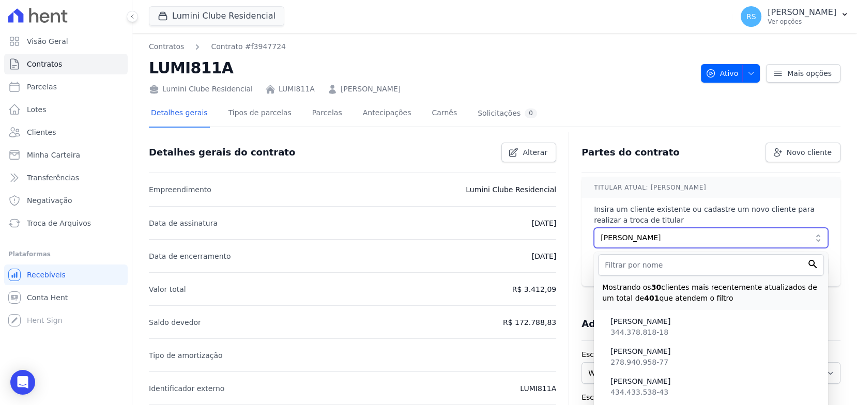
click at [712, 236] on span "[PERSON_NAME]" at bounding box center [704, 238] width 206 height 11
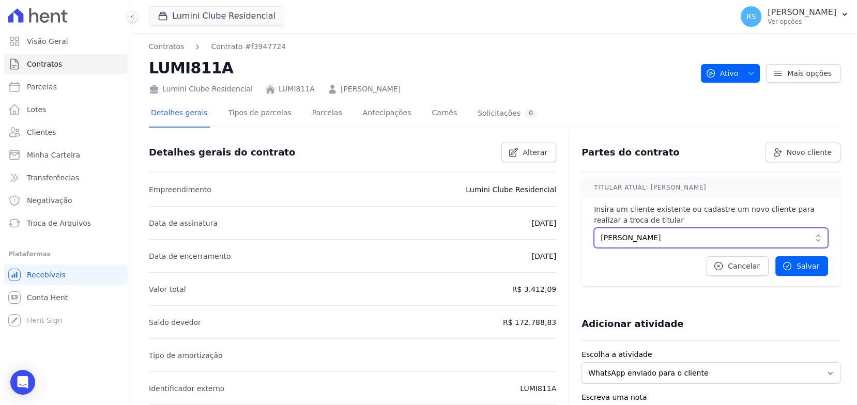
click at [712, 236] on span "[PERSON_NAME]" at bounding box center [704, 238] width 206 height 11
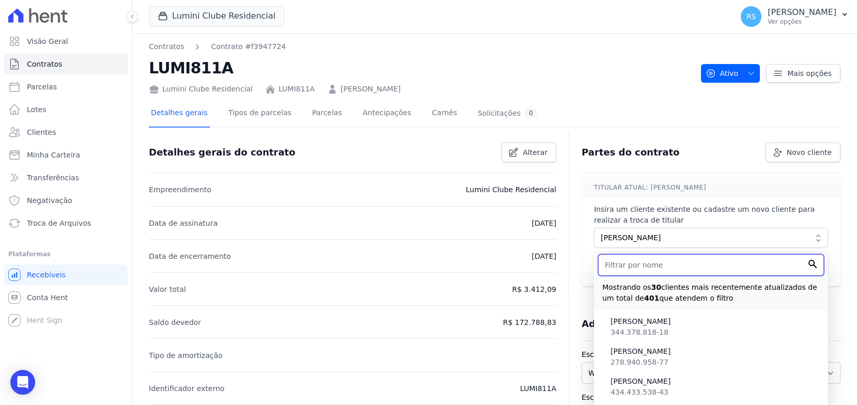
click at [698, 262] on input "text" at bounding box center [711, 265] width 226 height 22
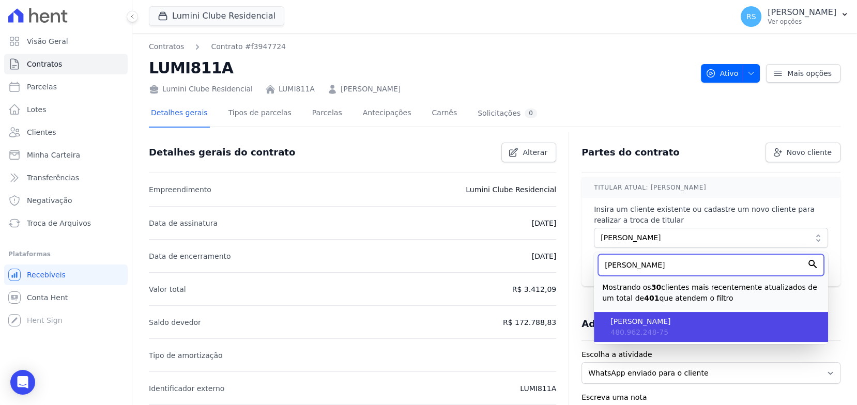
type input "[PERSON_NAME]"
click at [660, 329] on li "[PERSON_NAME] 480.962.248-75" at bounding box center [711, 327] width 234 height 30
type input "5d7655d8-872f-48a2-a0de-1382ade6cbed"
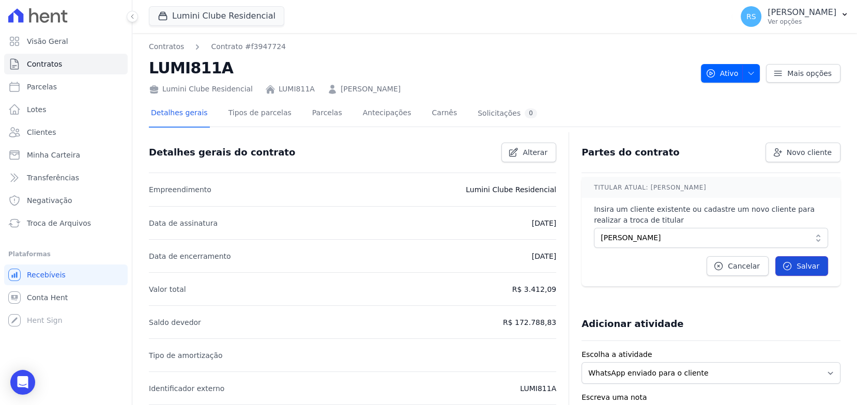
click at [797, 270] on span "Salvar" at bounding box center [808, 266] width 23 height 10
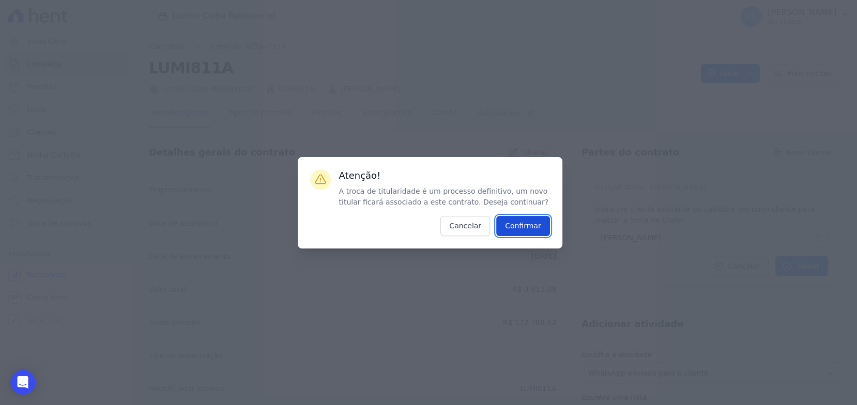
click at [529, 230] on input "Confirmar" at bounding box center [523, 226] width 54 height 20
